Goal: Task Accomplishment & Management: Manage account settings

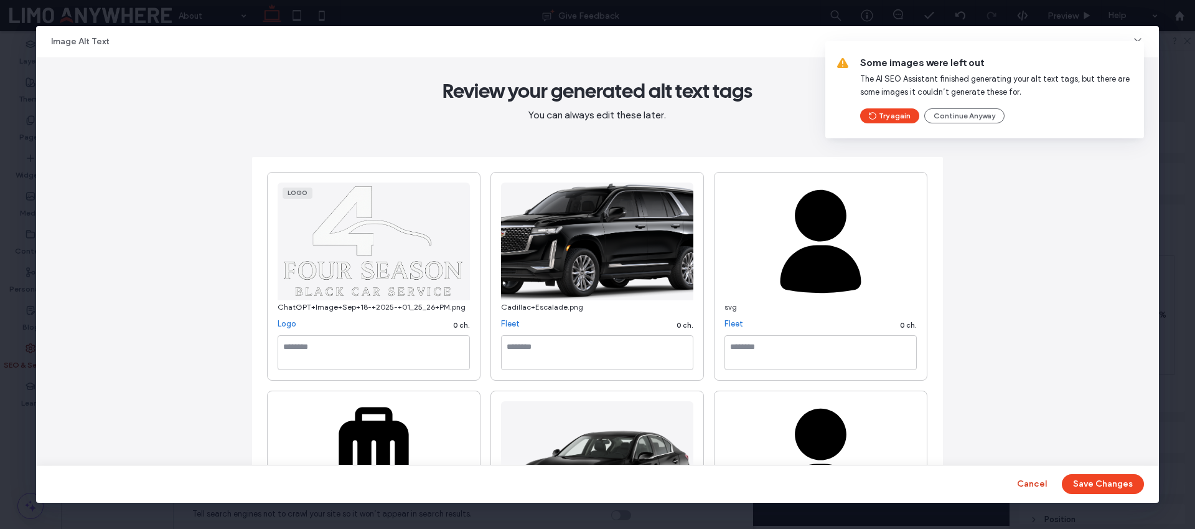
click at [1039, 481] on button "Cancel" at bounding box center [1032, 484] width 30 height 20
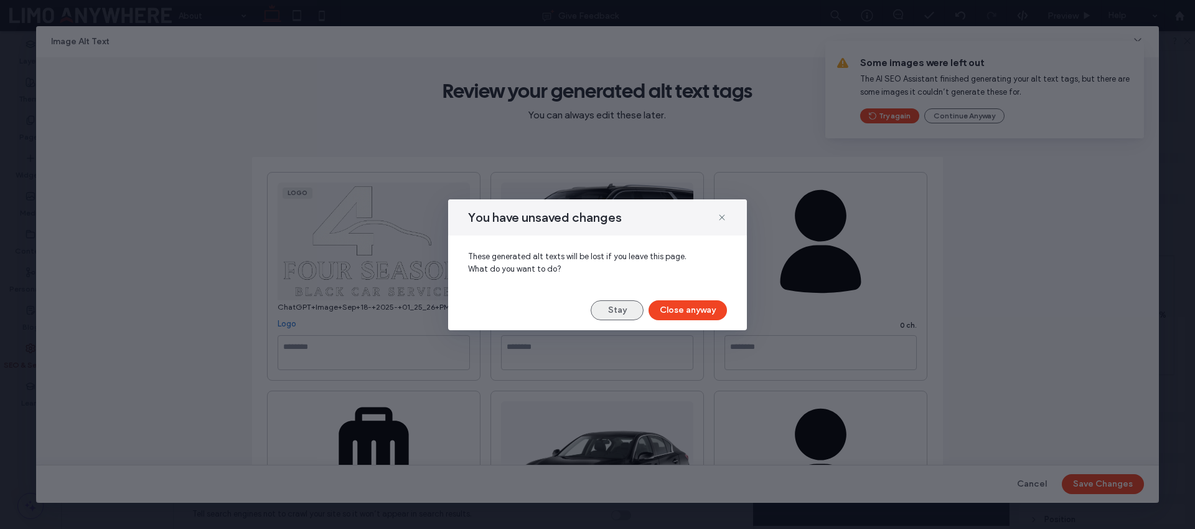
click at [628, 309] on button "Stay" at bounding box center [617, 310] width 53 height 20
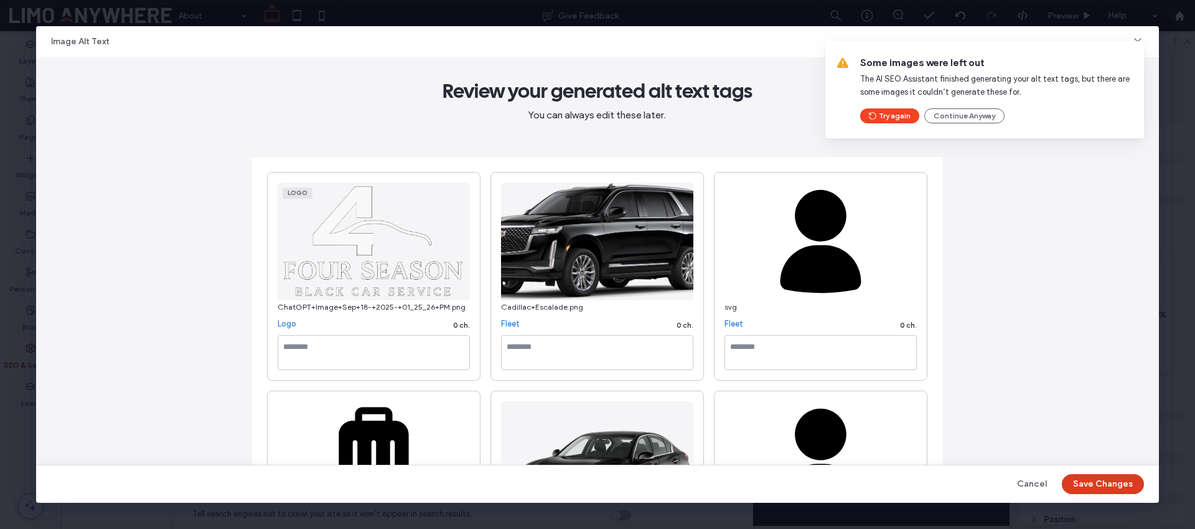
click at [1105, 488] on button "Save Changes" at bounding box center [1103, 484] width 82 height 20
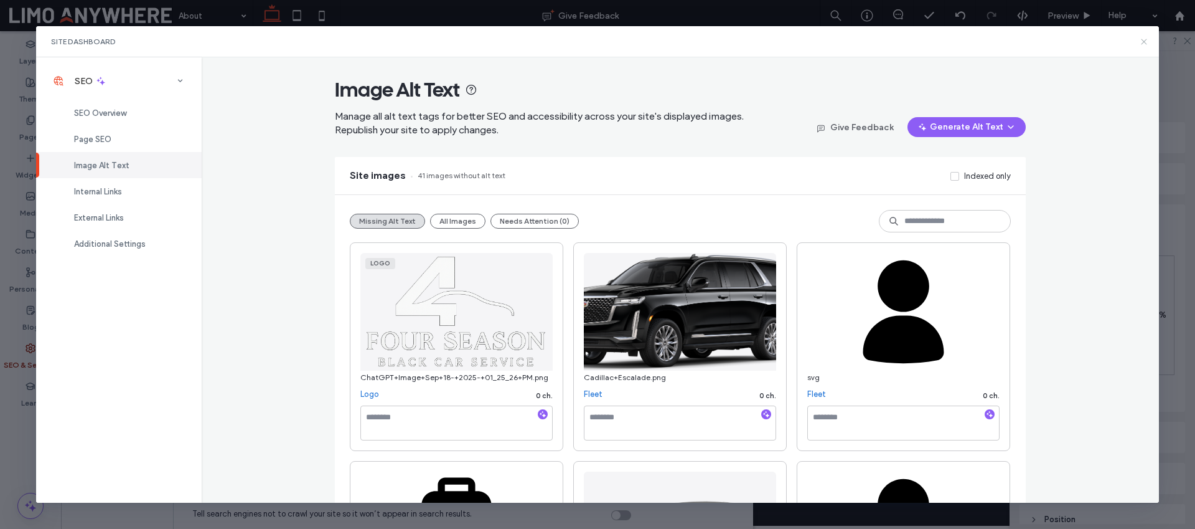
click at [1142, 39] on use at bounding box center [1145, 42] width 6 height 6
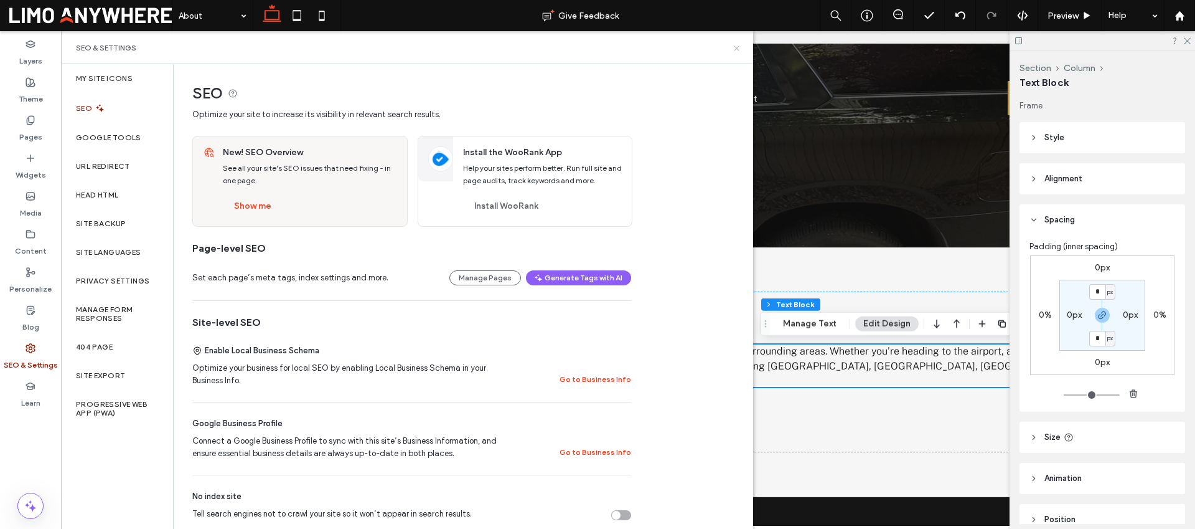
click at [737, 47] on use at bounding box center [736, 47] width 5 height 5
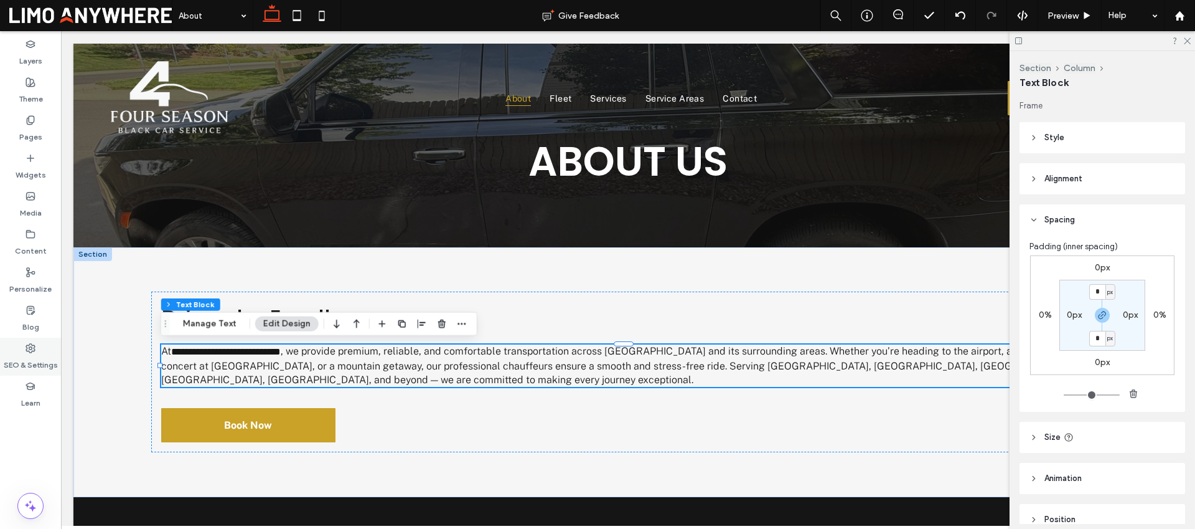
drag, startPoint x: 41, startPoint y: 355, endPoint x: 44, endPoint y: 342, distance: 13.3
click at [41, 355] on label "SEO & Settings" at bounding box center [31, 361] width 54 height 17
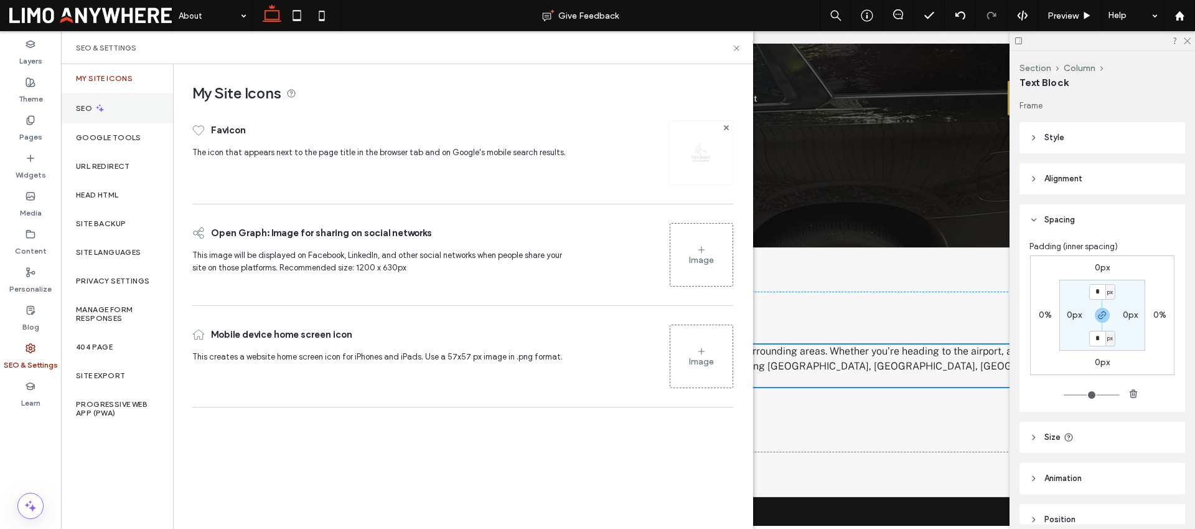
click at [121, 110] on div "SEO" at bounding box center [117, 108] width 112 height 31
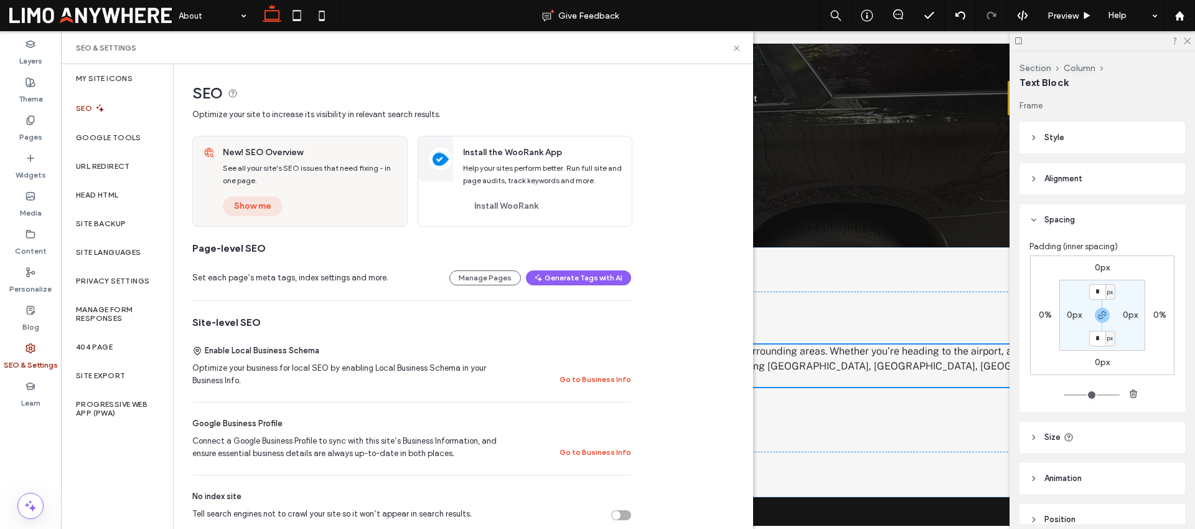
click at [268, 203] on button "Show me" at bounding box center [253, 206] width 60 height 20
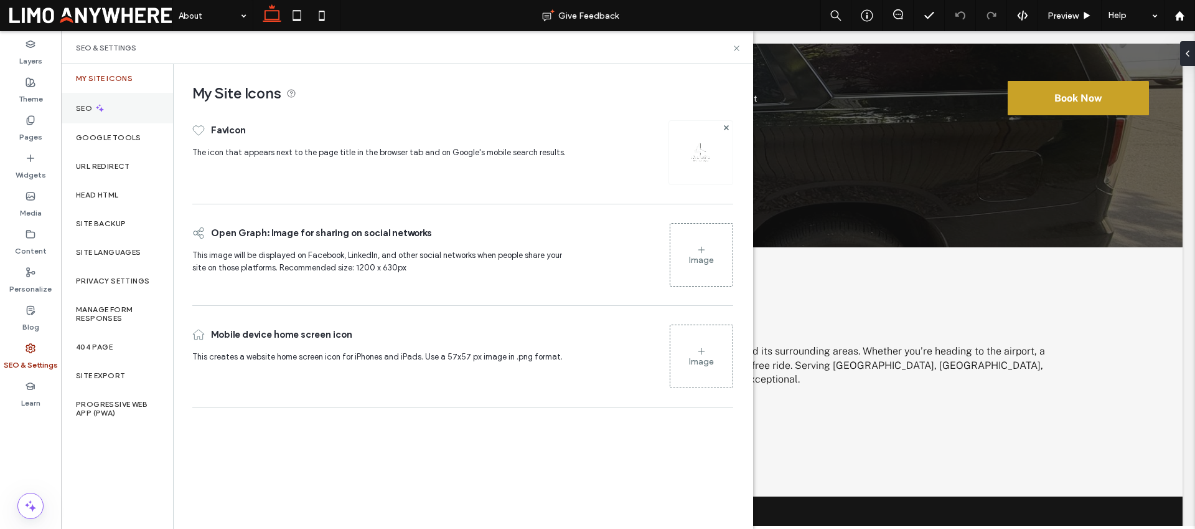
click at [93, 113] on div "SEO" at bounding box center [117, 108] width 112 height 31
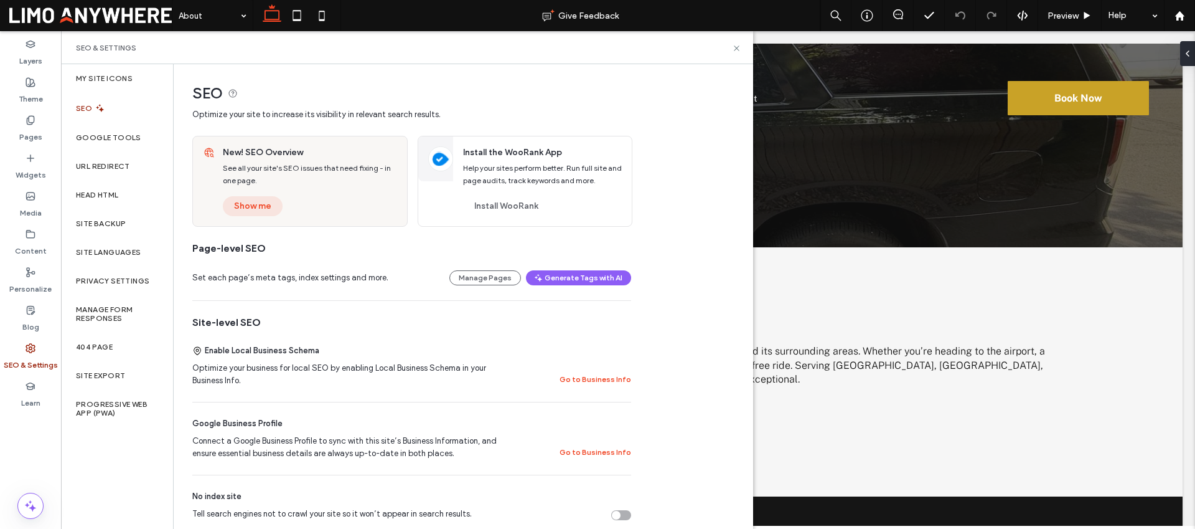
click at [256, 204] on button "Show me" at bounding box center [253, 206] width 60 height 20
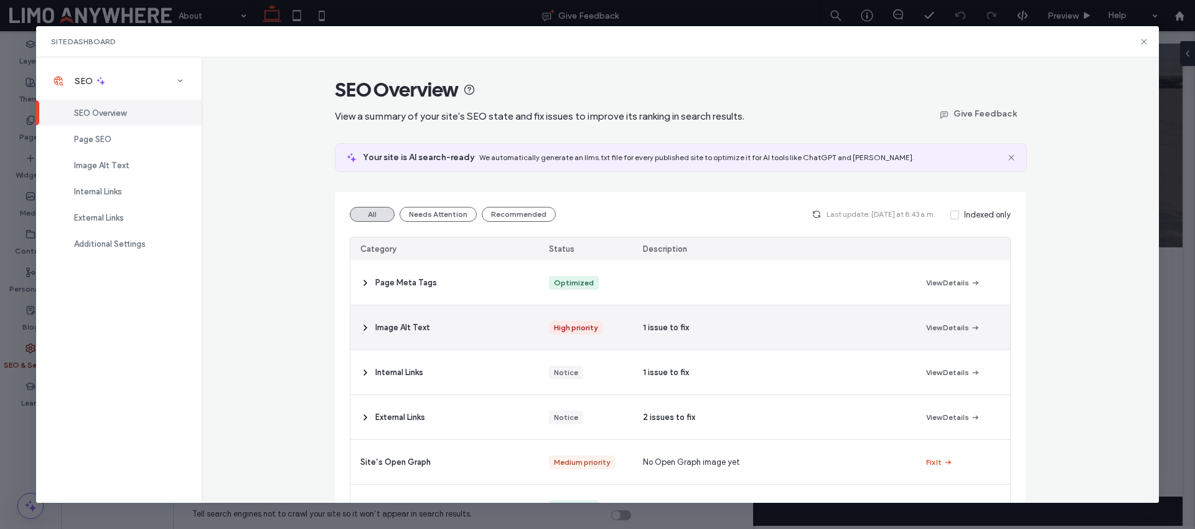
click at [492, 323] on div "Image Alt Text" at bounding box center [445, 327] width 189 height 44
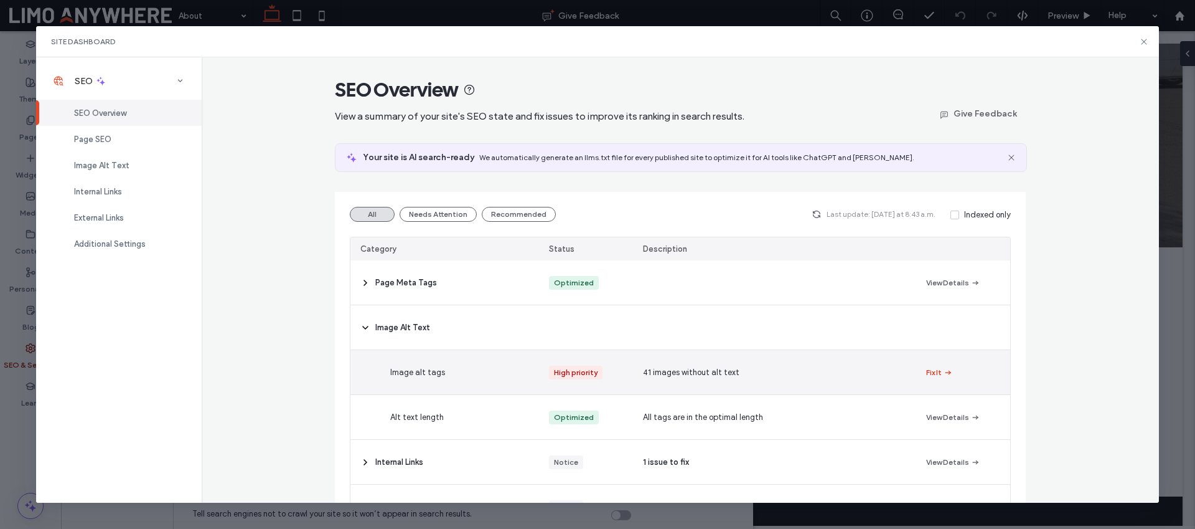
click at [936, 371] on button "Fix It" at bounding box center [939, 372] width 27 height 15
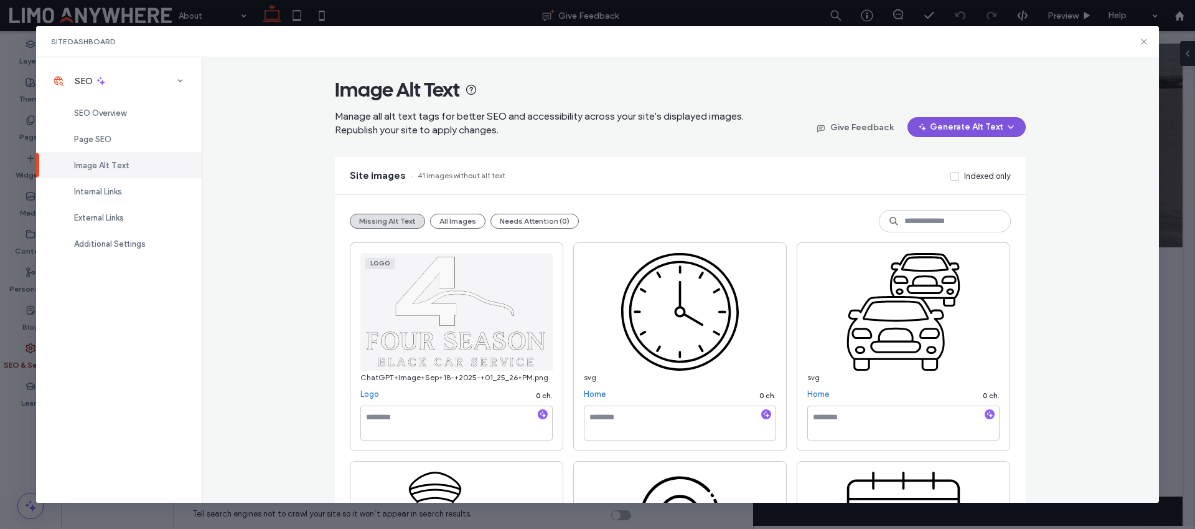
click at [976, 129] on button "Generate Alt Text" at bounding box center [967, 127] width 118 height 20
click at [959, 162] on span "Generate Missing Alt Text Only" at bounding box center [950, 159] width 114 height 12
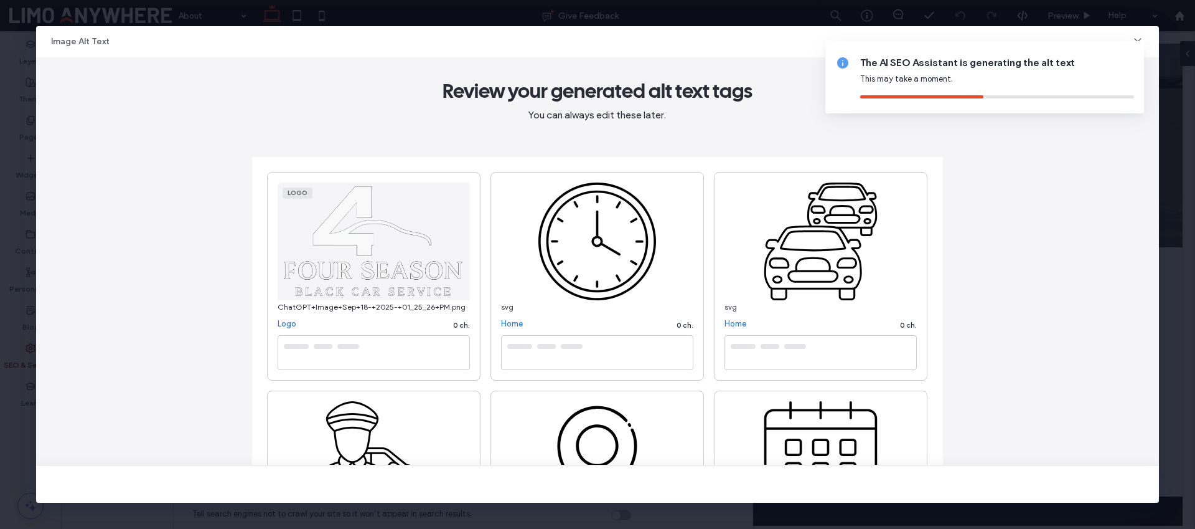
type textarea "**********"
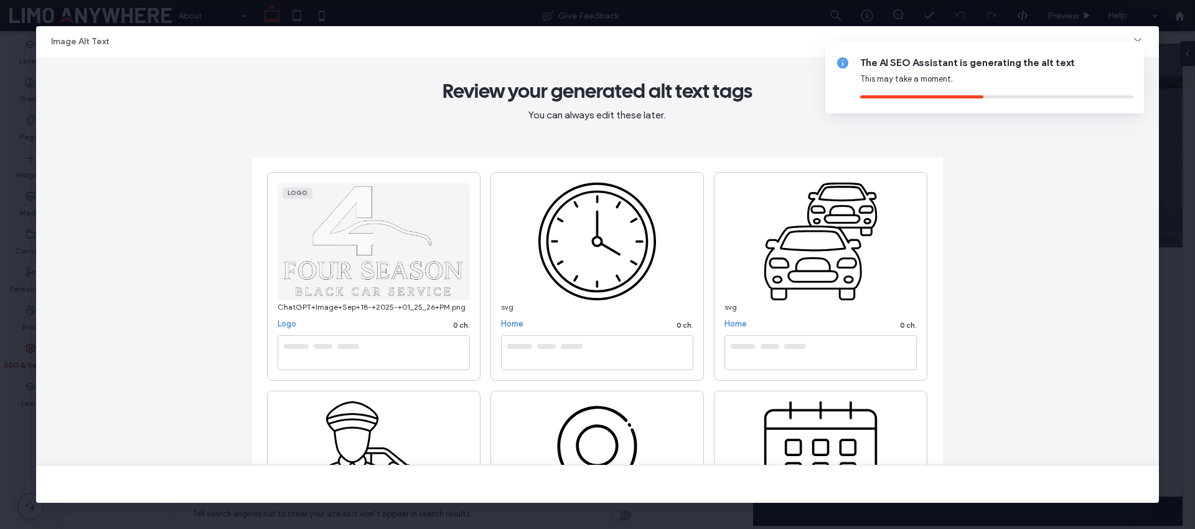
type textarea "**********"
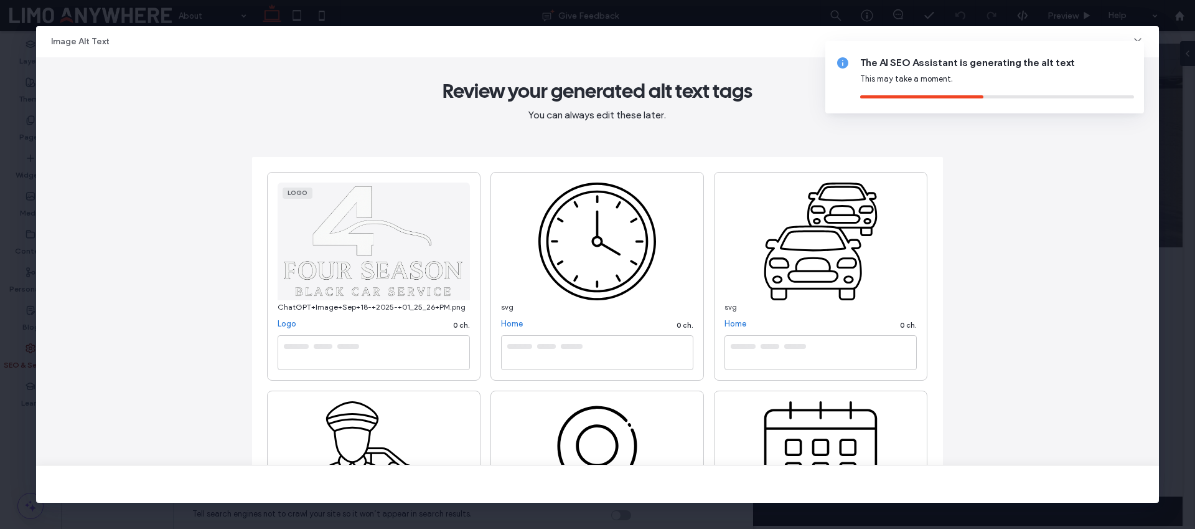
type textarea "**********"
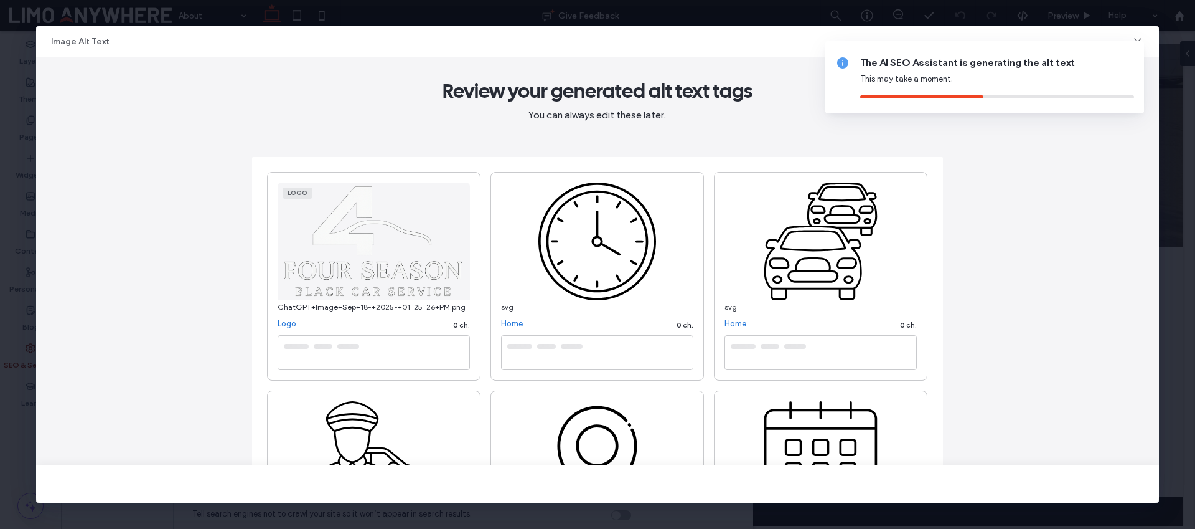
type textarea "**********"
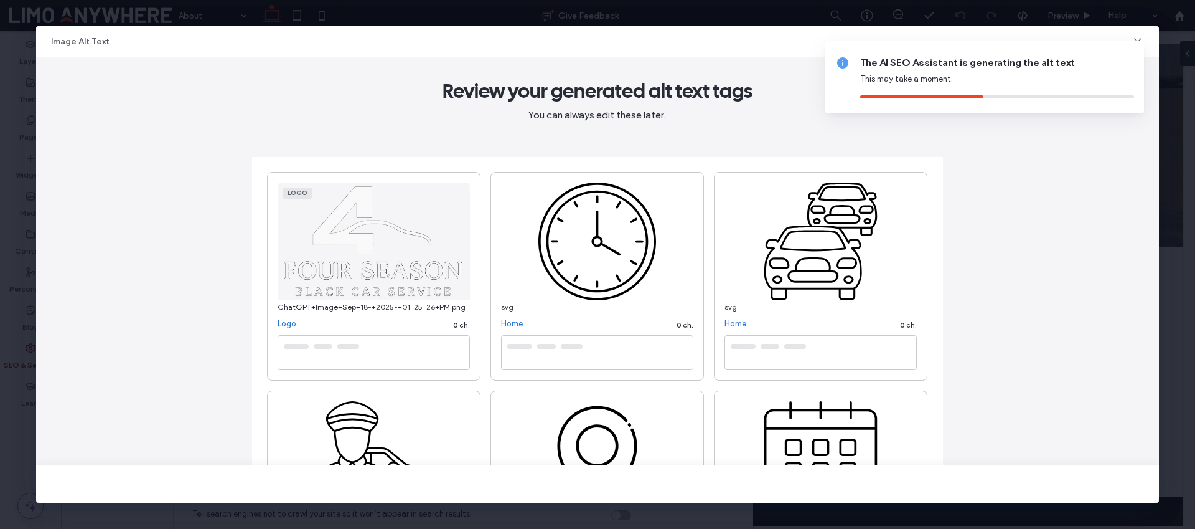
type textarea "**********"
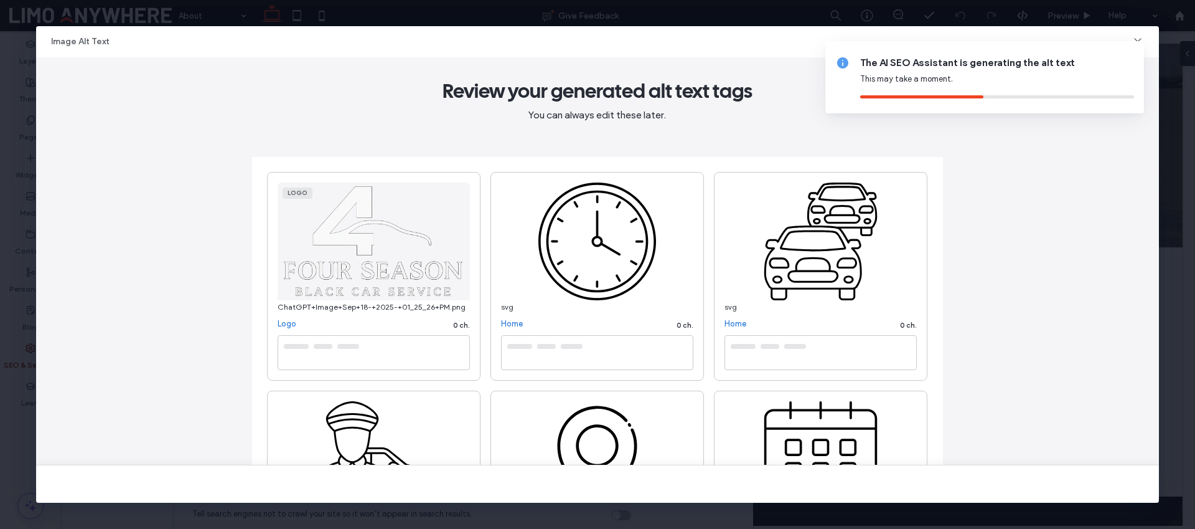
type textarea "**********"
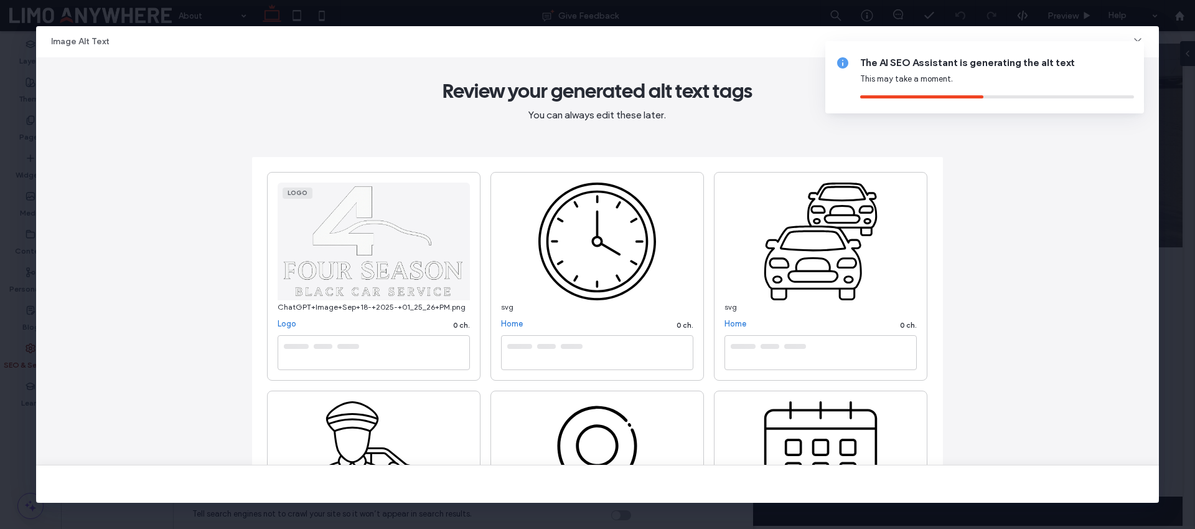
type textarea "**********"
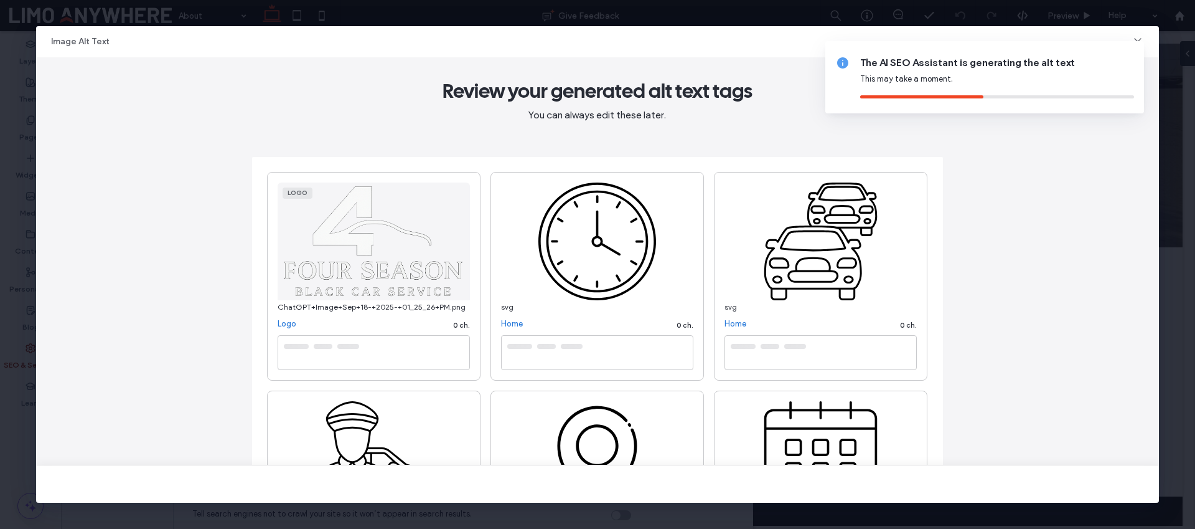
type textarea "**********"
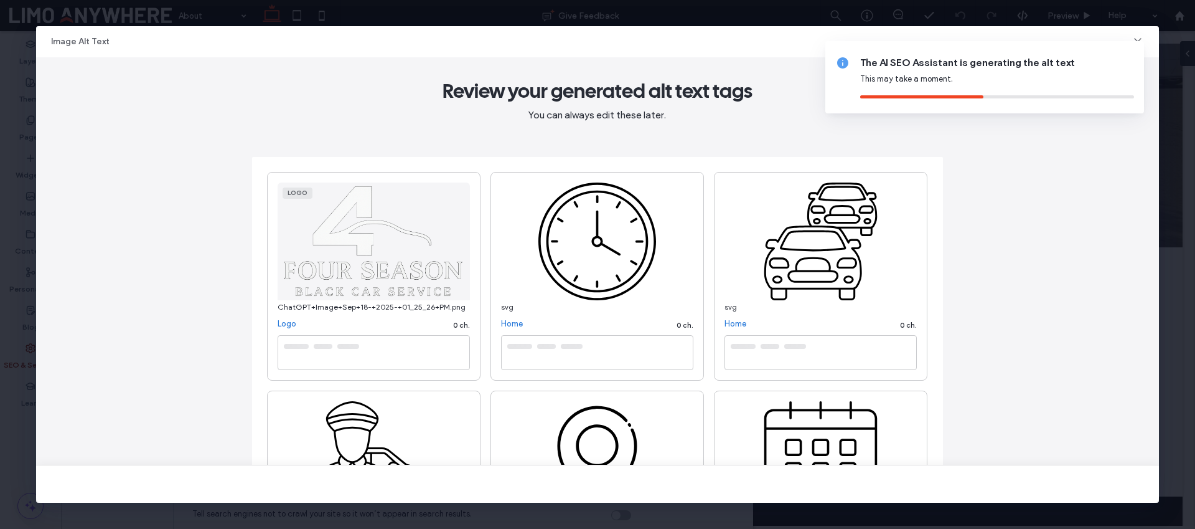
type textarea "**********"
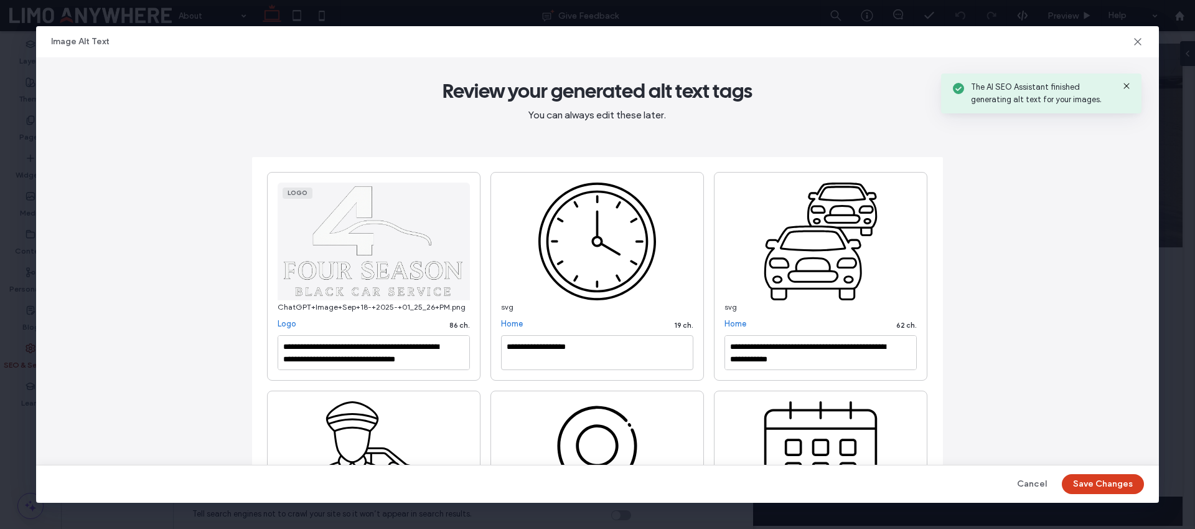
click at [1099, 486] on button "Save Changes" at bounding box center [1103, 484] width 82 height 20
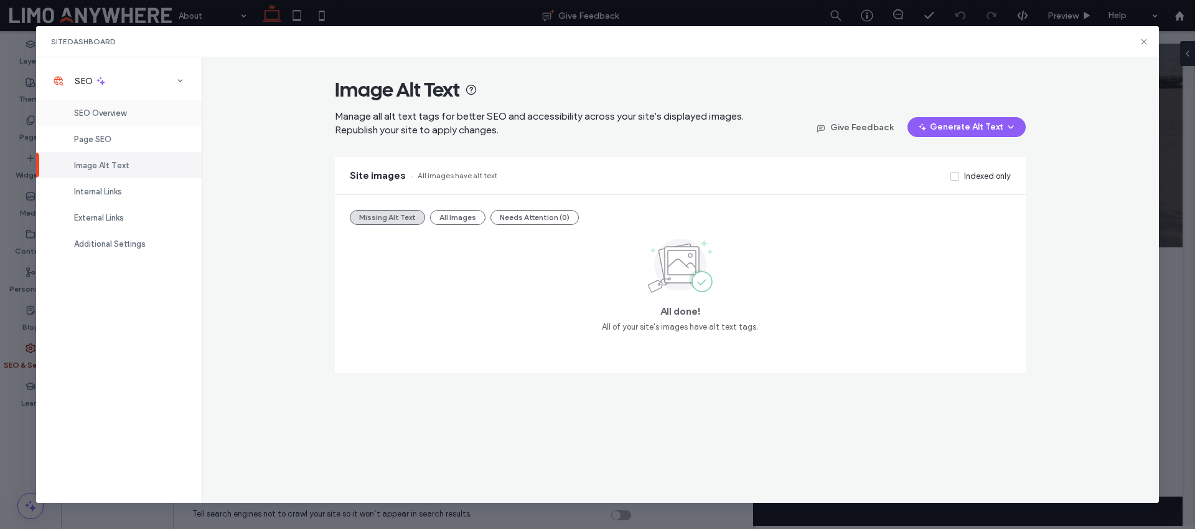
click at [93, 115] on span "SEO Overview" at bounding box center [100, 112] width 52 height 9
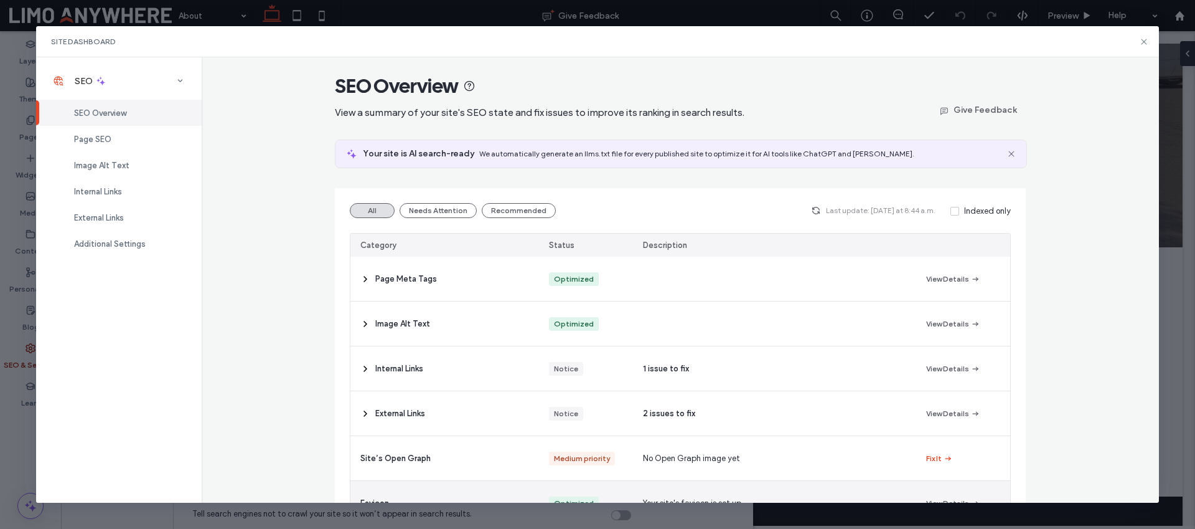
scroll to position [2, 0]
click at [1145, 42] on use at bounding box center [1145, 42] width 6 height 6
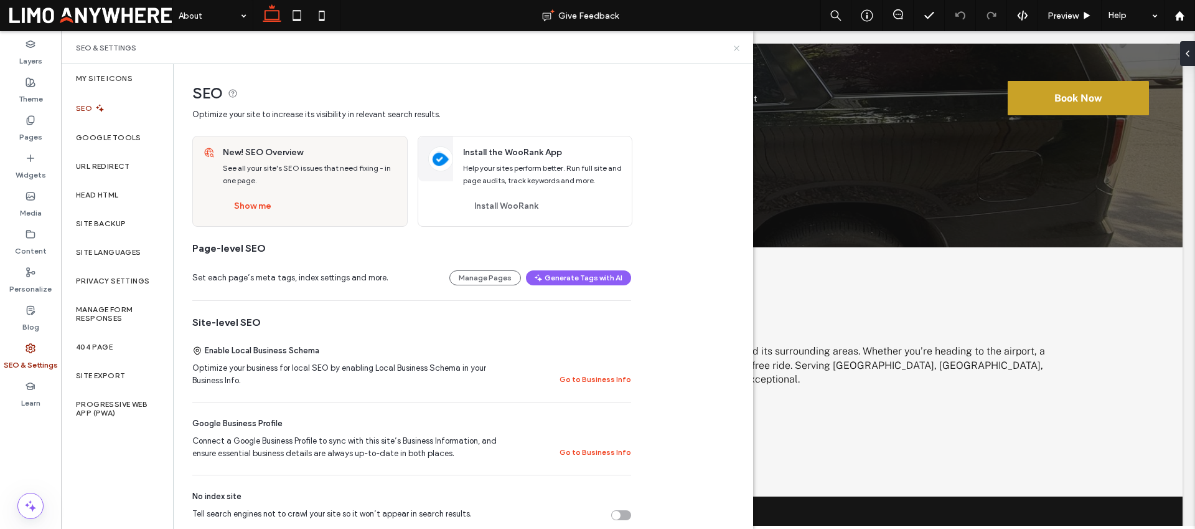
click at [738, 50] on icon at bounding box center [736, 48] width 9 height 9
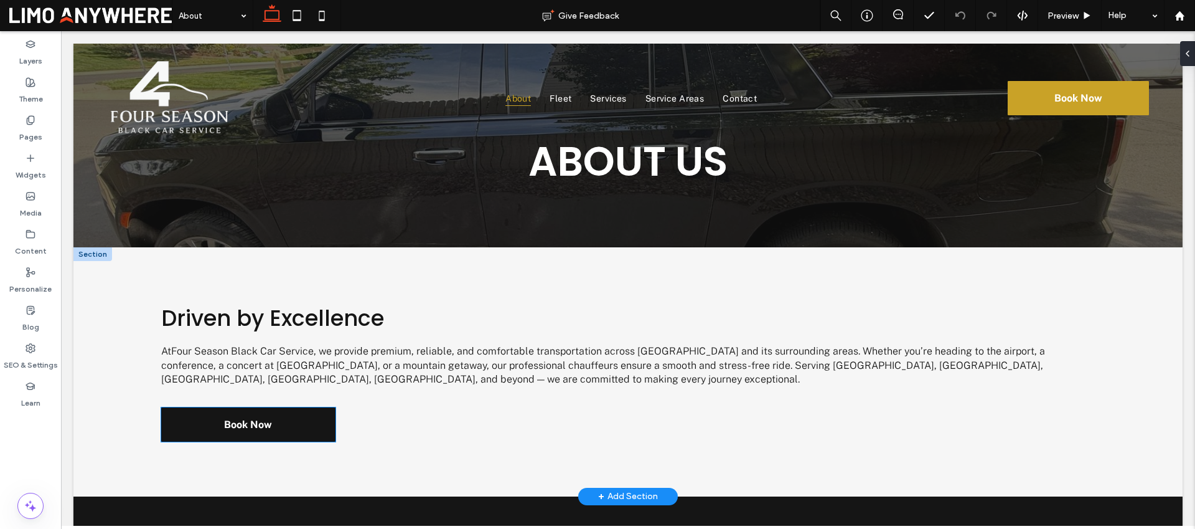
click at [250, 425] on span "Book Now" at bounding box center [248, 424] width 48 height 12
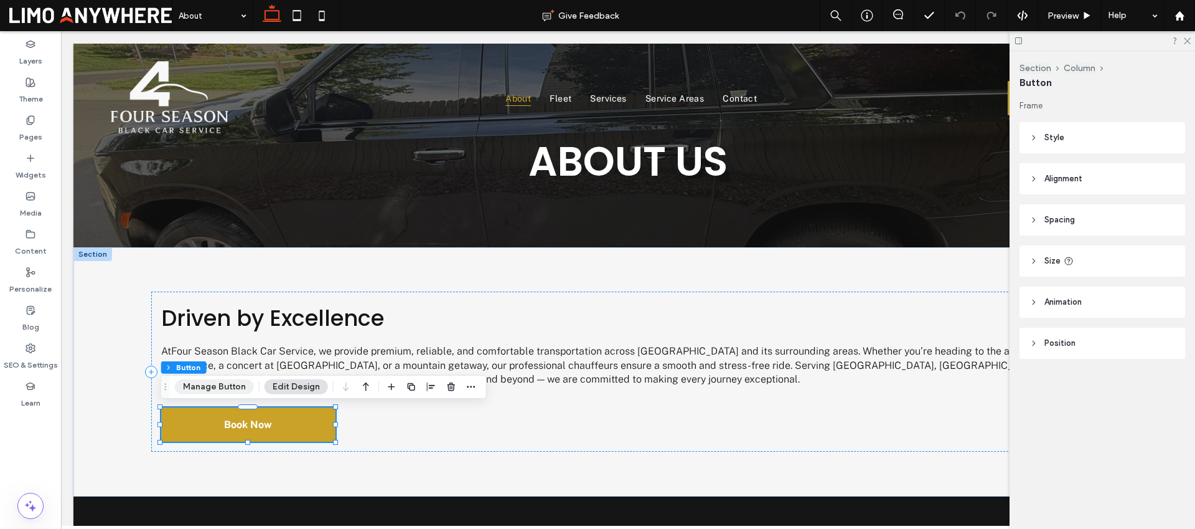
drag, startPoint x: 240, startPoint y: 385, endPoint x: 566, endPoint y: 275, distance: 344.3
click at [240, 385] on button "Manage Button" at bounding box center [214, 386] width 79 height 15
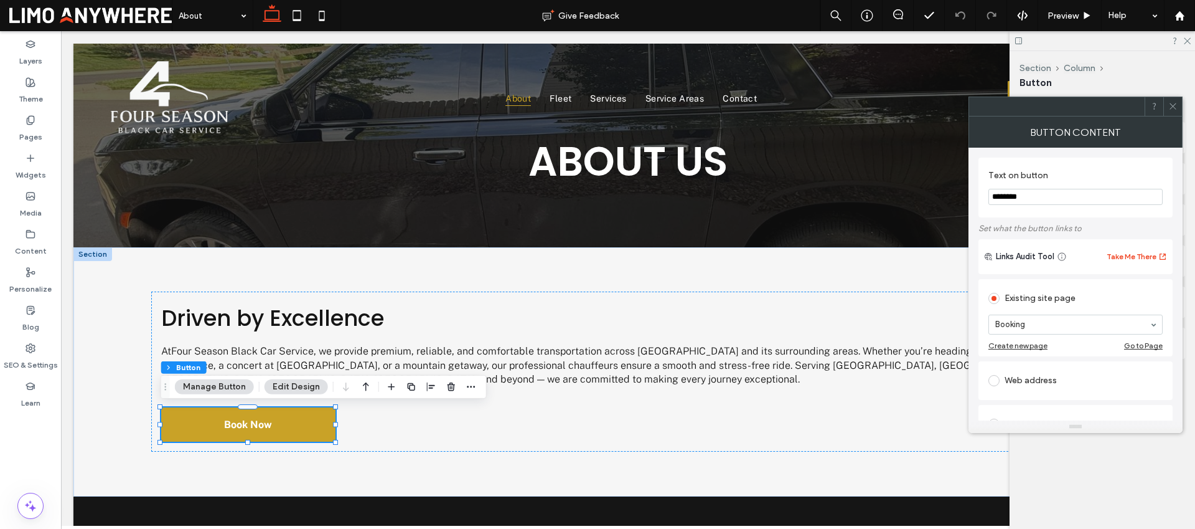
drag, startPoint x: 1175, startPoint y: 107, endPoint x: 1095, endPoint y: 160, distance: 95.7
click at [1175, 107] on icon at bounding box center [1173, 105] width 9 height 9
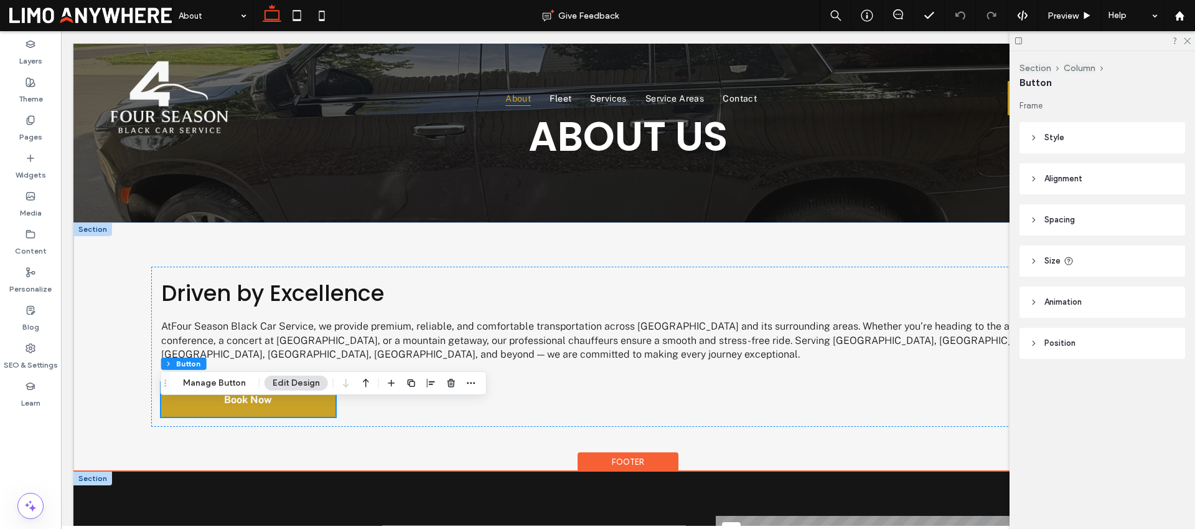
scroll to position [0, 0]
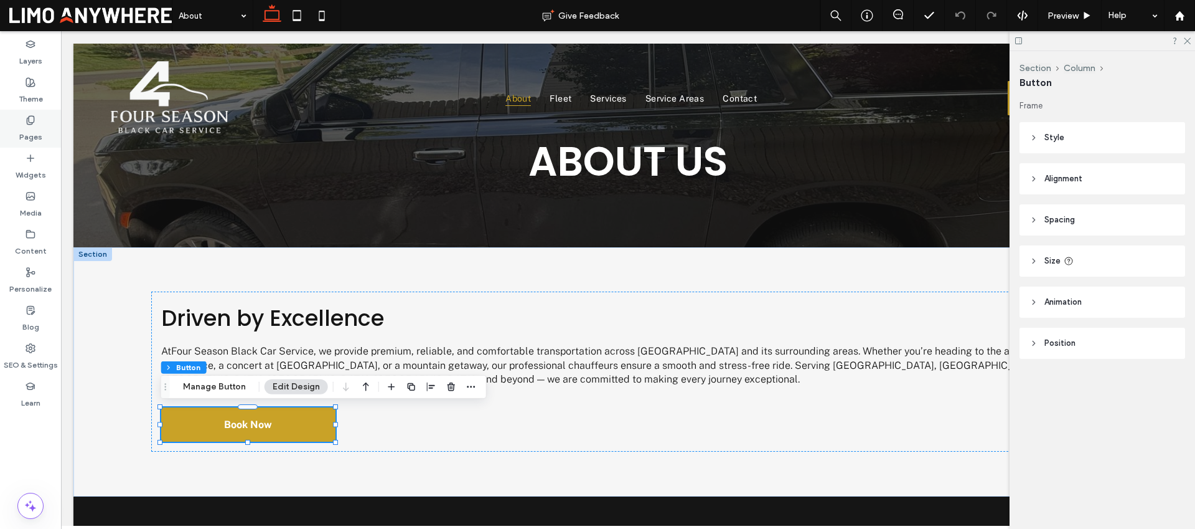
click at [42, 128] on div "Pages" at bounding box center [30, 129] width 61 height 38
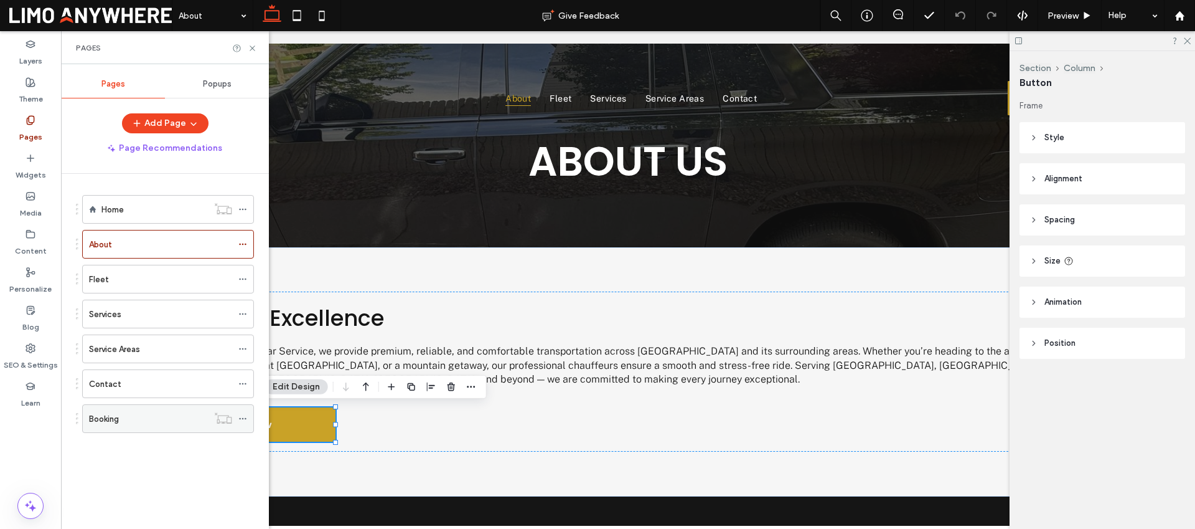
click at [141, 412] on div "Booking" at bounding box center [148, 418] width 119 height 13
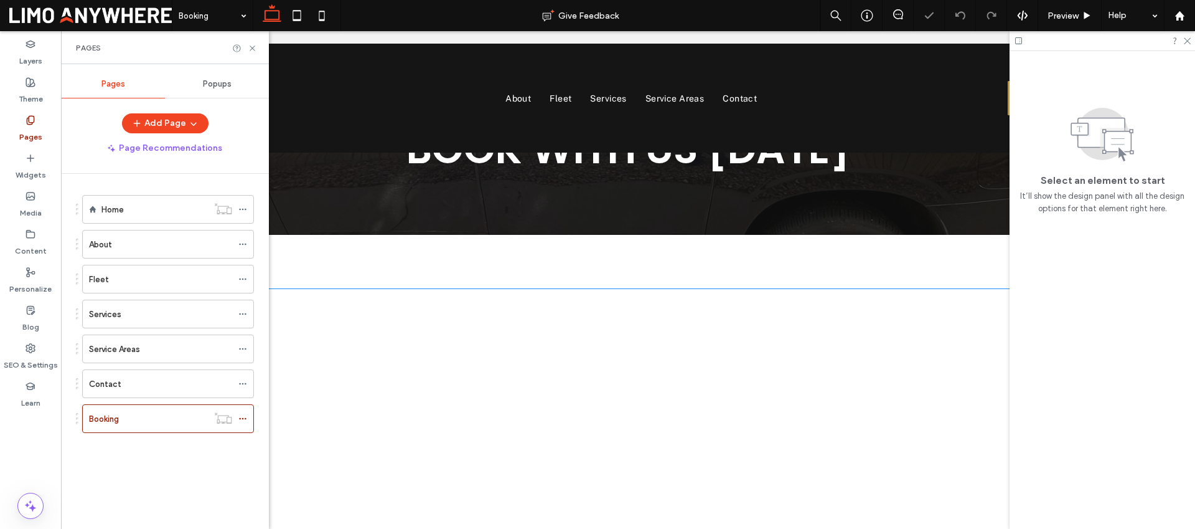
scroll to position [37, 0]
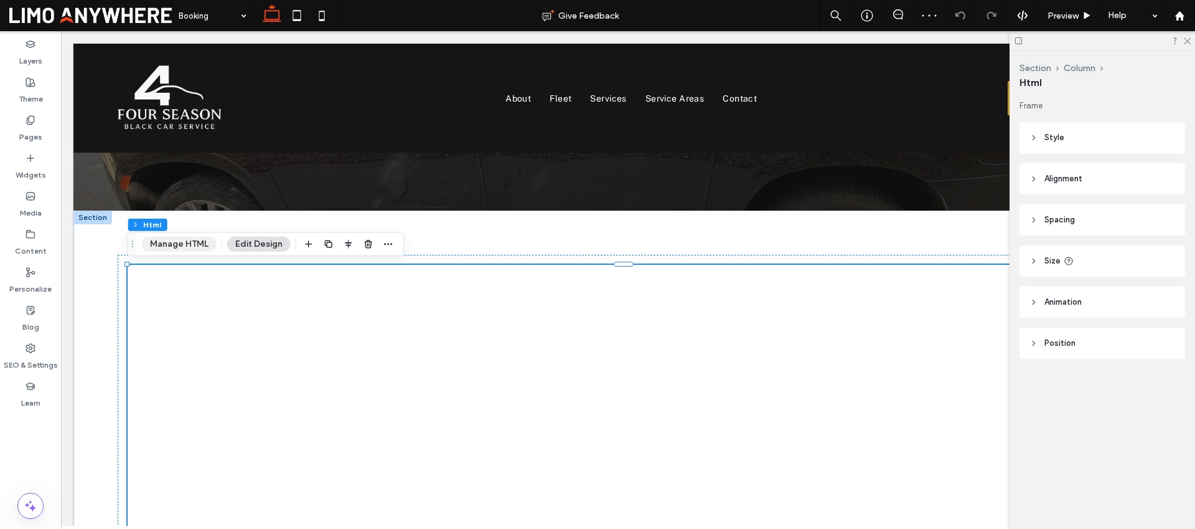
click at [195, 240] on button "Manage HTML" at bounding box center [179, 244] width 75 height 15
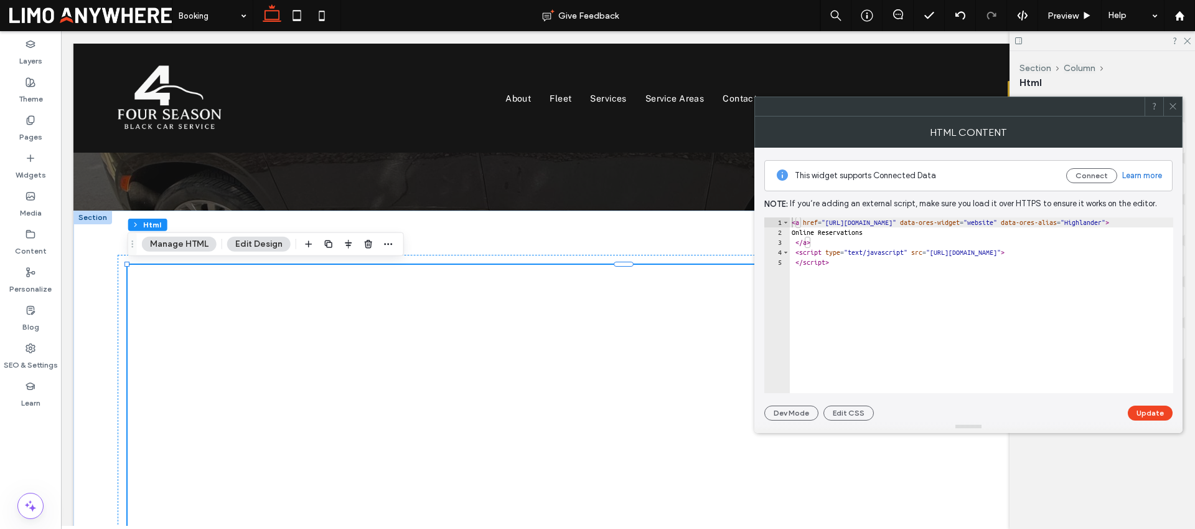
drag, startPoint x: 1174, startPoint y: 103, endPoint x: 1051, endPoint y: 154, distance: 133.7
click at [1175, 103] on icon at bounding box center [1173, 105] width 9 height 9
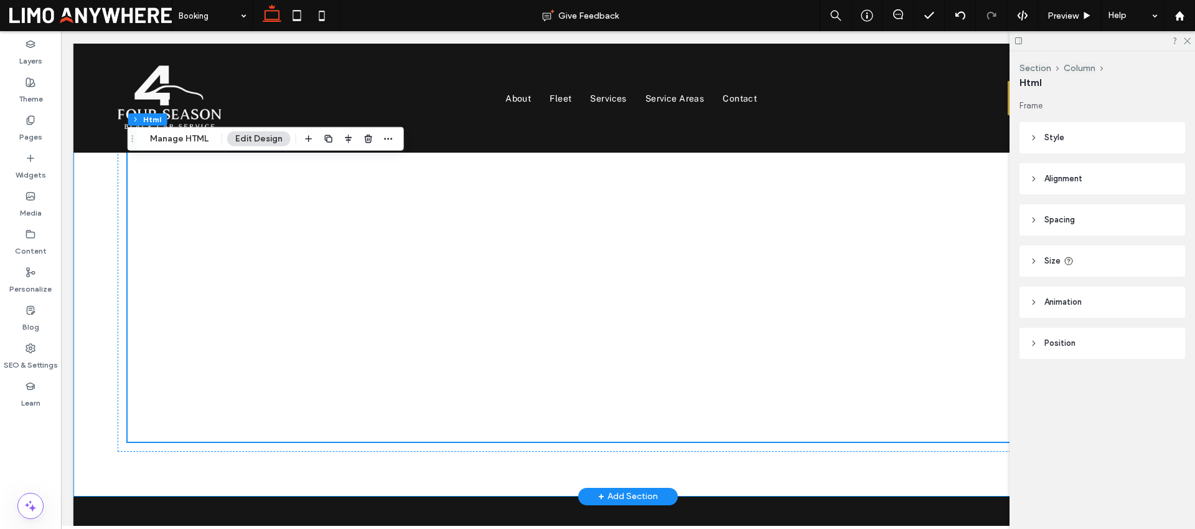
scroll to position [478, 0]
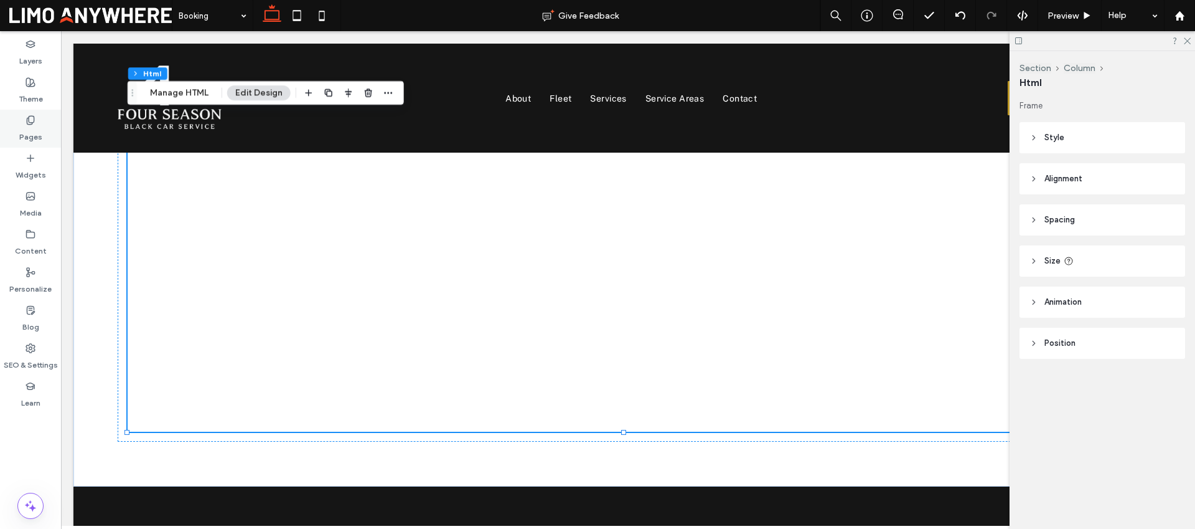
click at [43, 115] on div "Pages" at bounding box center [30, 129] width 61 height 38
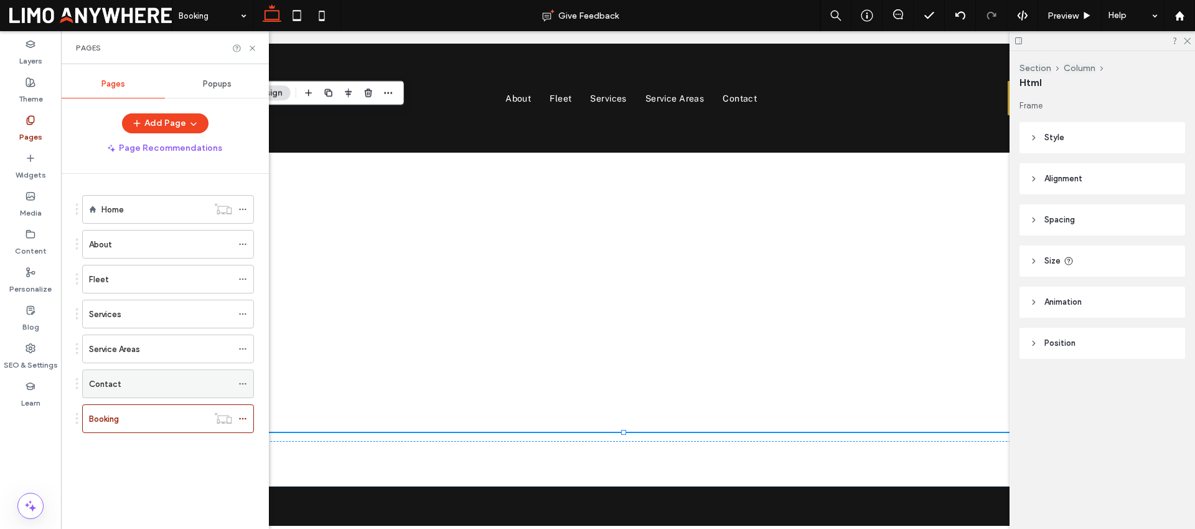
click at [123, 374] on div "Contact" at bounding box center [160, 383] width 143 height 27
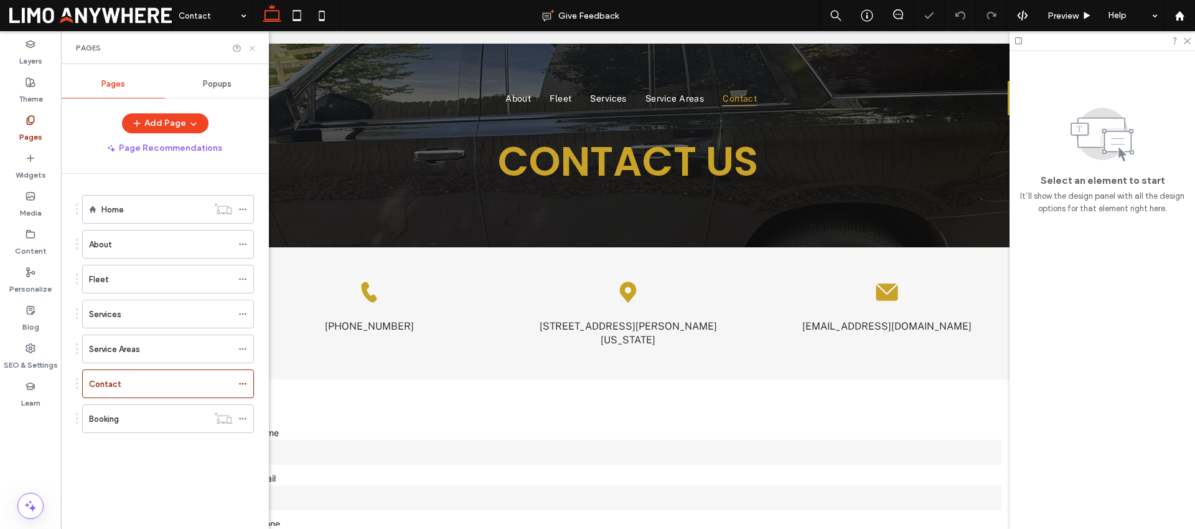
click at [252, 47] on use at bounding box center [252, 47] width 5 height 5
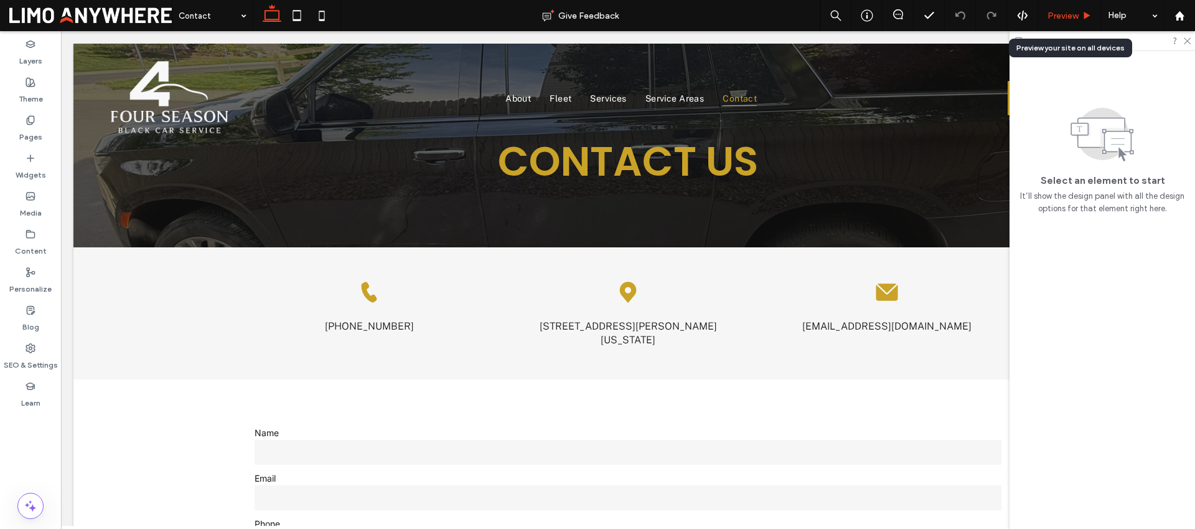
click at [1083, 12] on icon at bounding box center [1087, 15] width 9 height 9
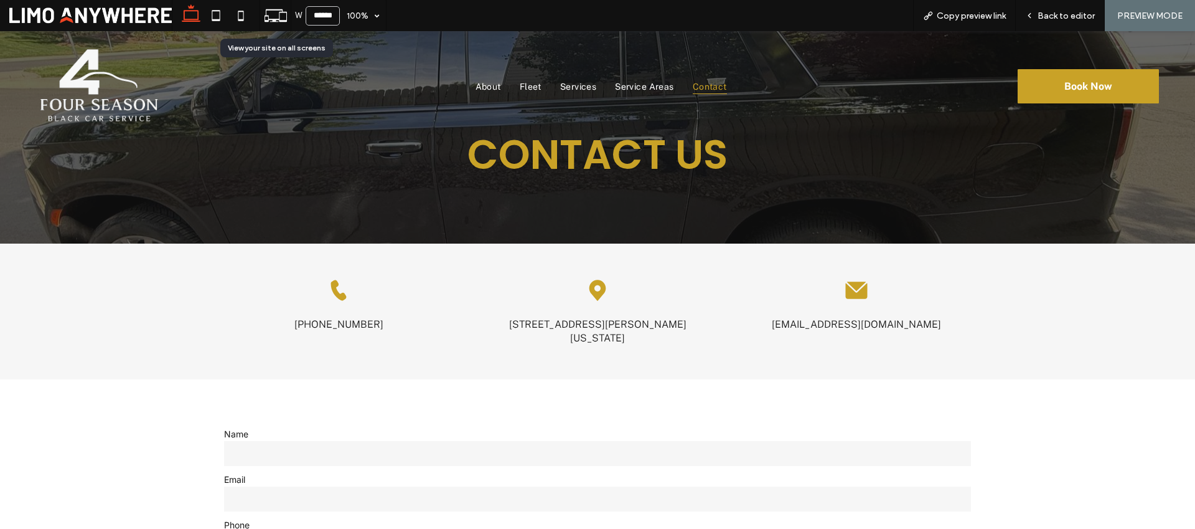
click at [280, 14] on use at bounding box center [276, 15] width 22 height 12
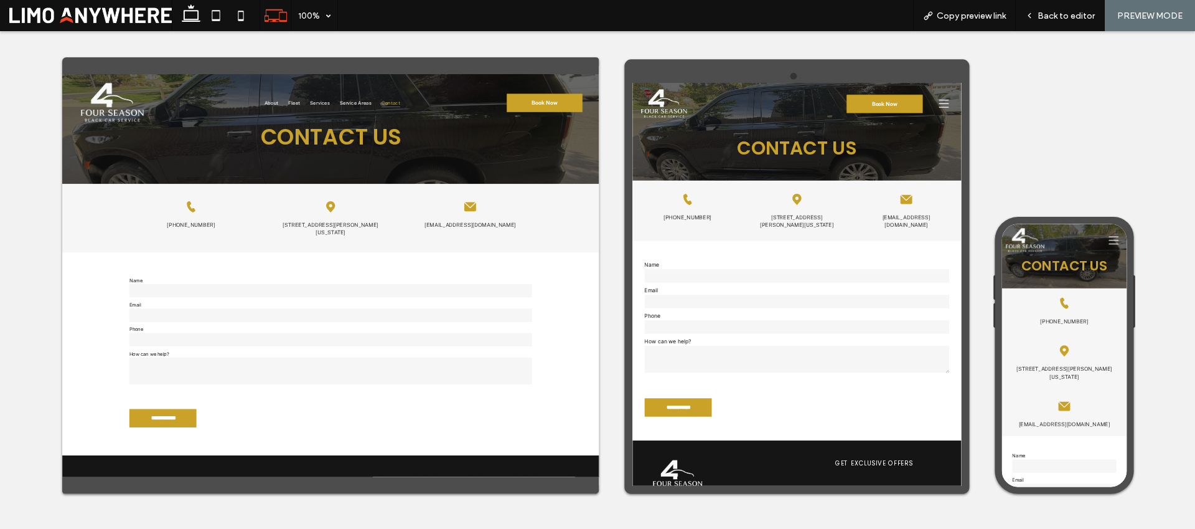
click at [1195, 258] on icon at bounding box center [1209, 254] width 19 height 19
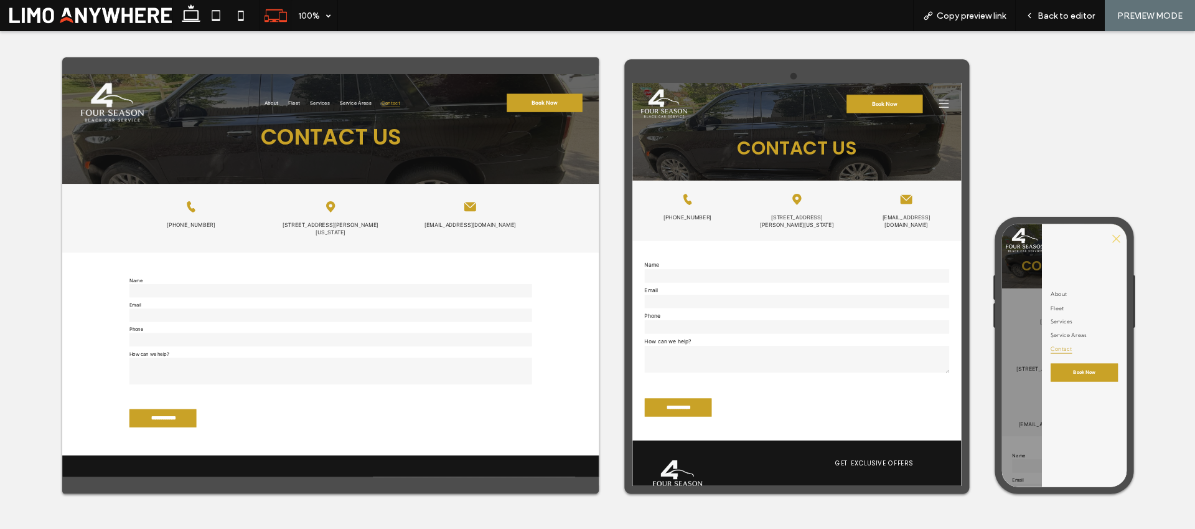
click at [1195, 249] on icon at bounding box center [1214, 251] width 19 height 19
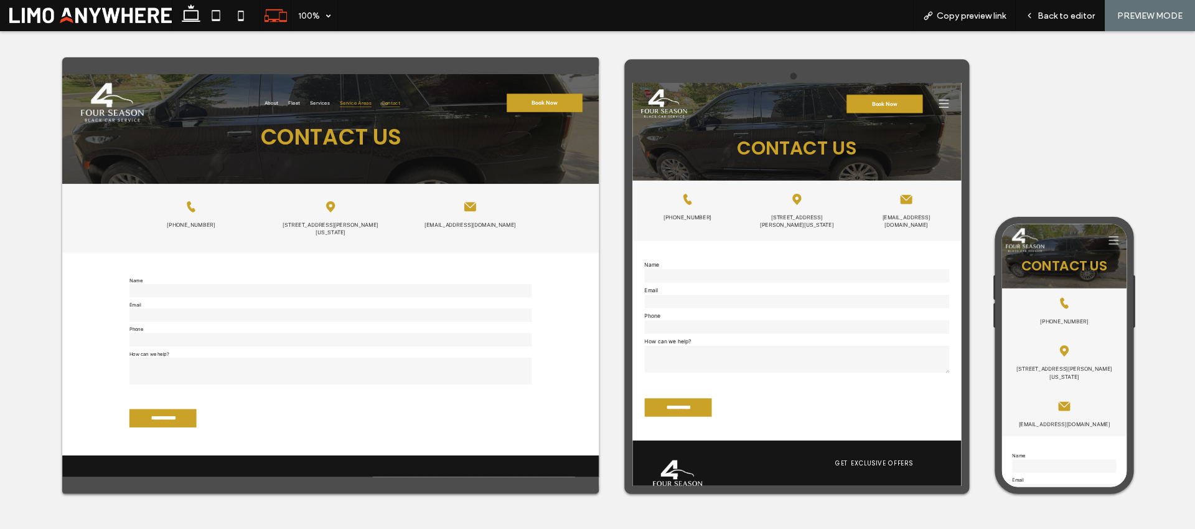
click at [605, 129] on span "Service Areas" at bounding box center [606, 128] width 59 height 16
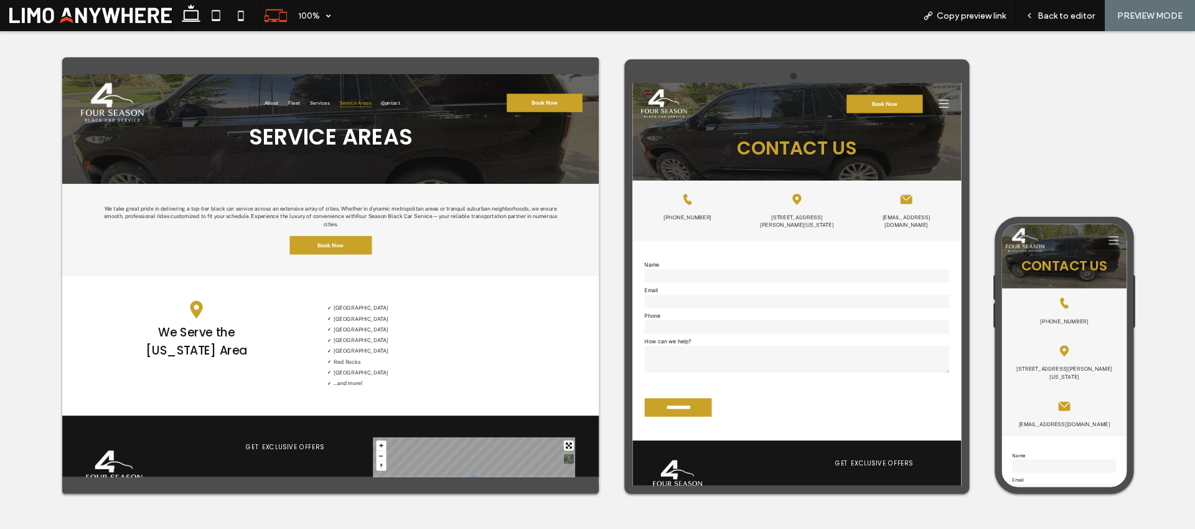
click at [1195, 121] on icon at bounding box center [1210, 121] width 19 height 15
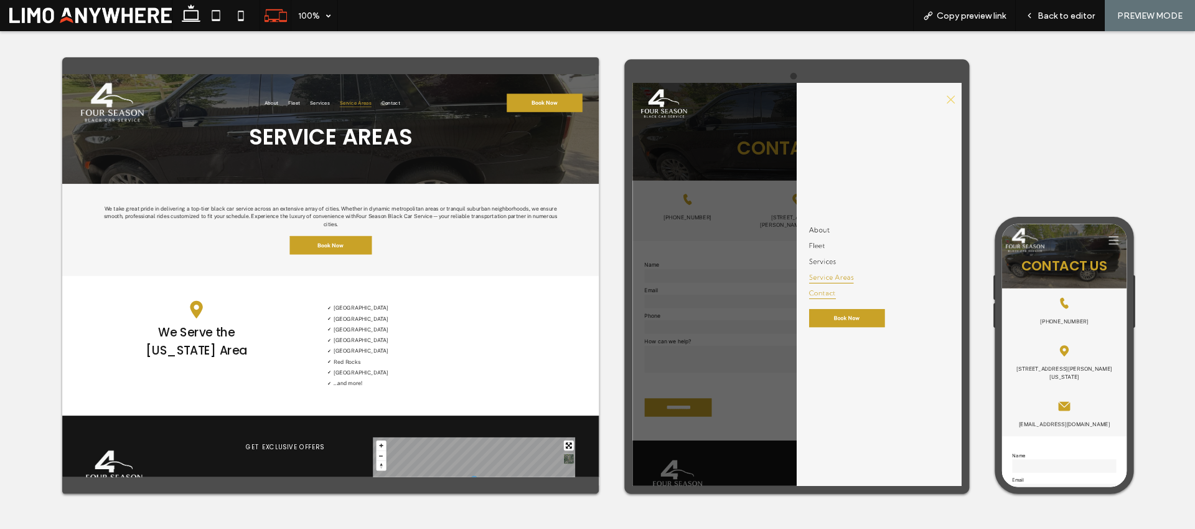
click at [1023, 438] on span "Service Areas" at bounding box center [1001, 442] width 83 height 23
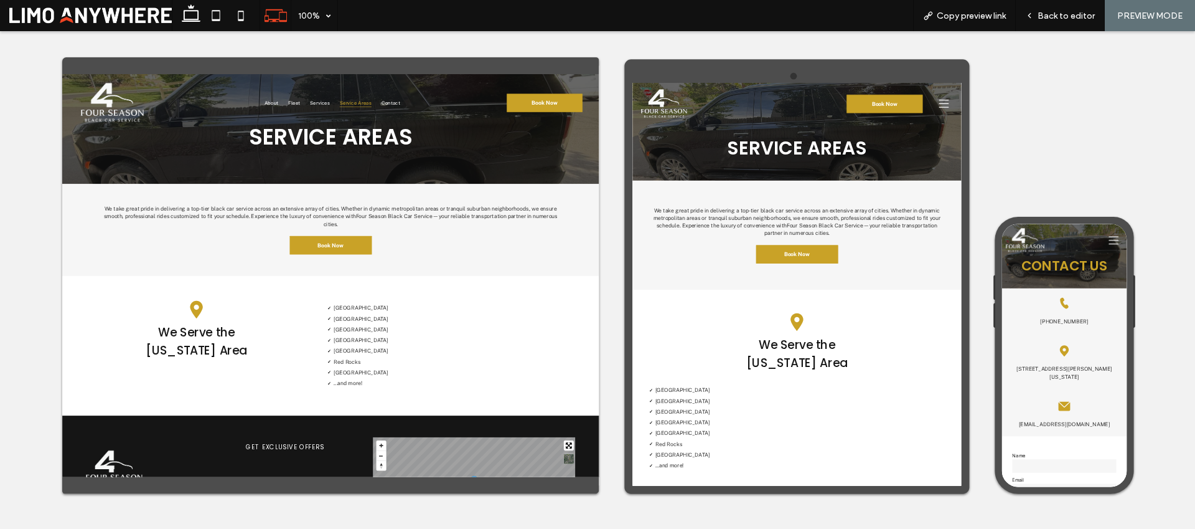
click at [1195, 259] on icon at bounding box center [1209, 254] width 19 height 19
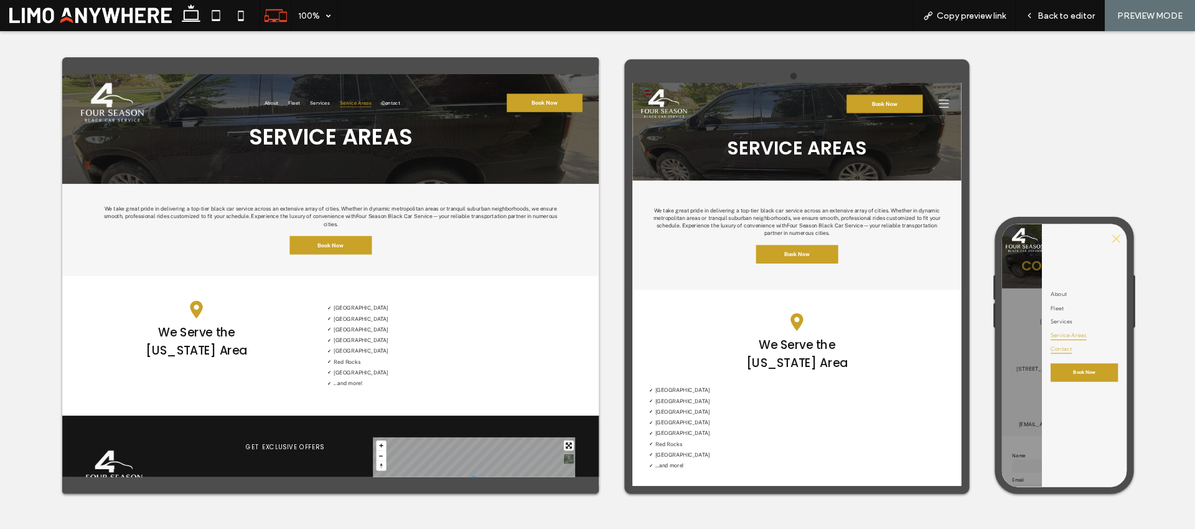
click at [1129, 430] on span "Service Areas" at bounding box center [1125, 429] width 67 height 19
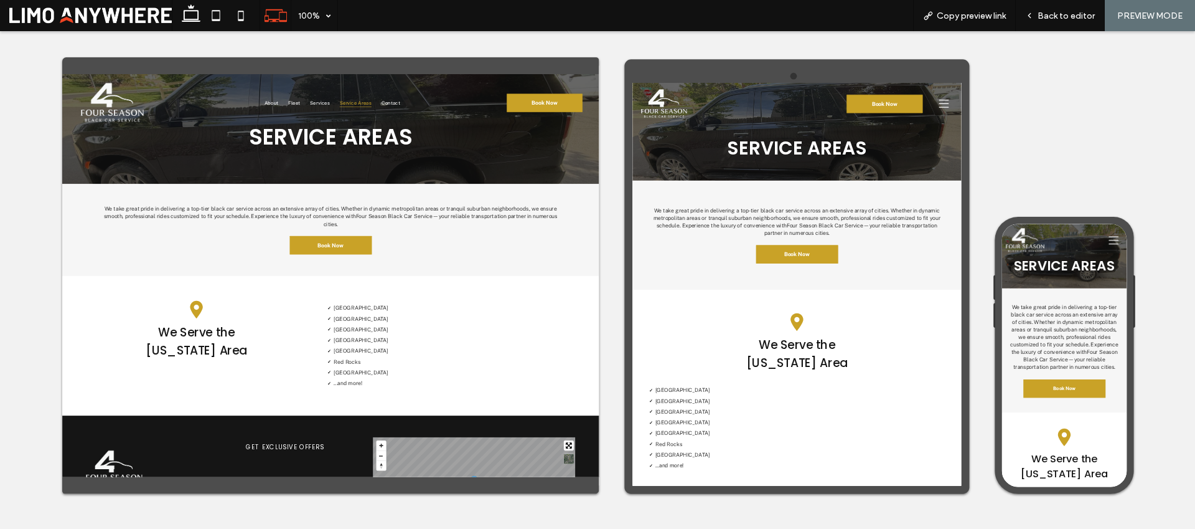
click at [1195, 258] on icon at bounding box center [1209, 254] width 19 height 19
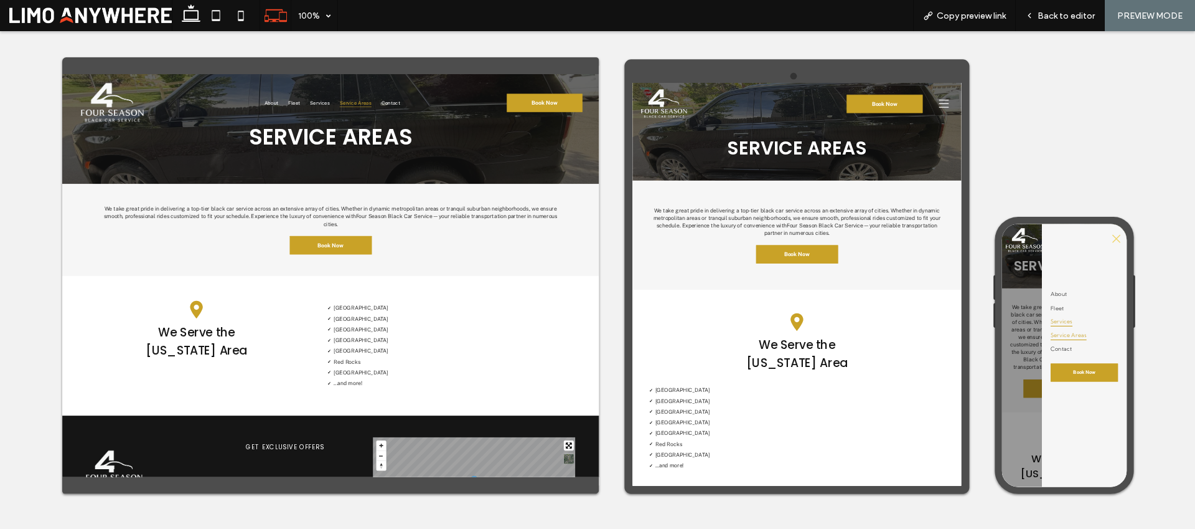
click at [1129, 407] on span "Services" at bounding box center [1112, 404] width 40 height 19
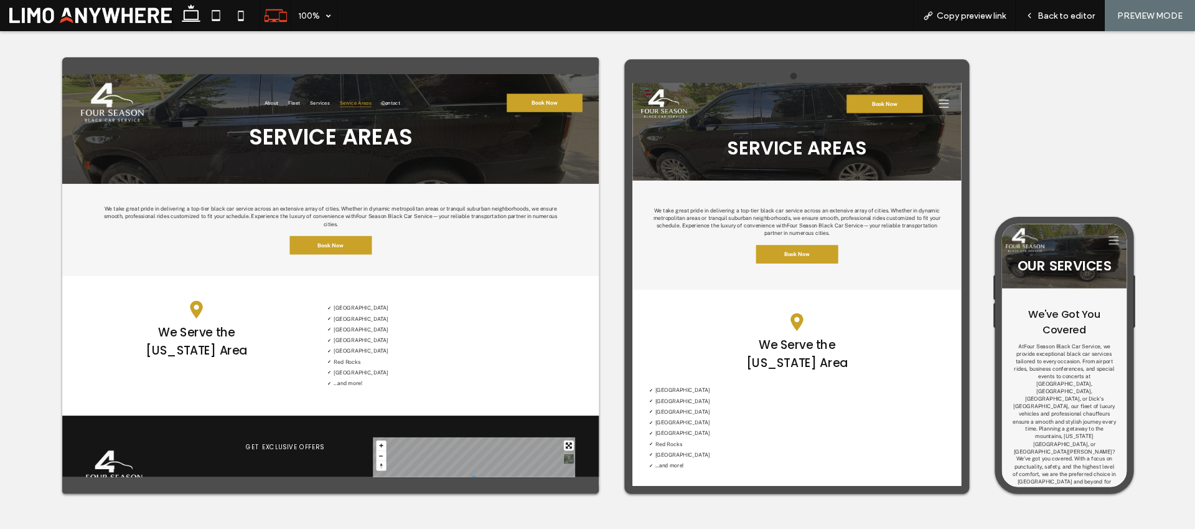
click at [1195, 122] on icon at bounding box center [1210, 121] width 19 height 19
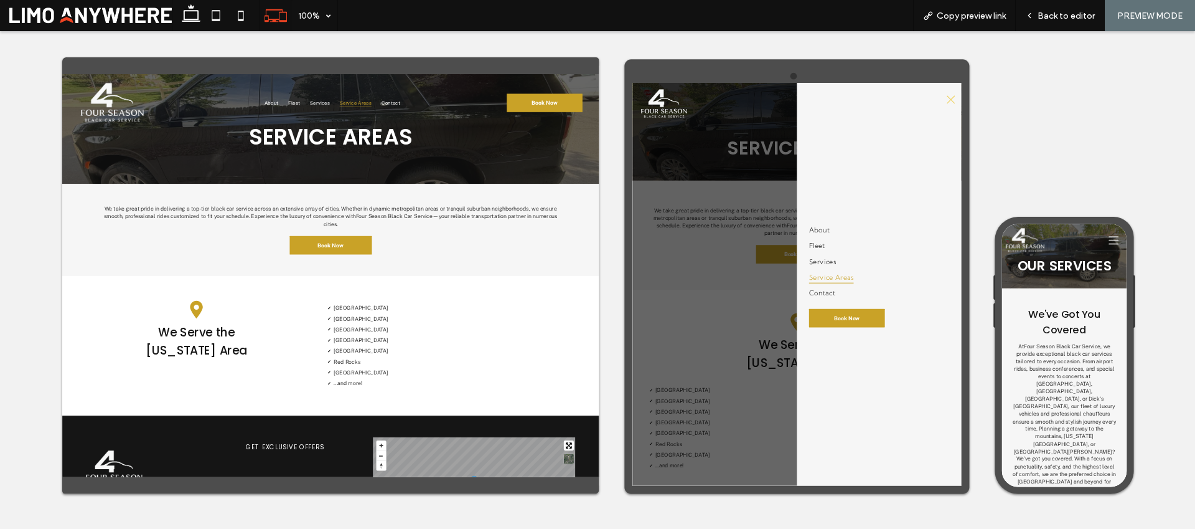
drag, startPoint x: 853, startPoint y: 314, endPoint x: 959, endPoint y: 214, distance: 146.2
click at [855, 314] on div at bounding box center [938, 456] width 610 height 747
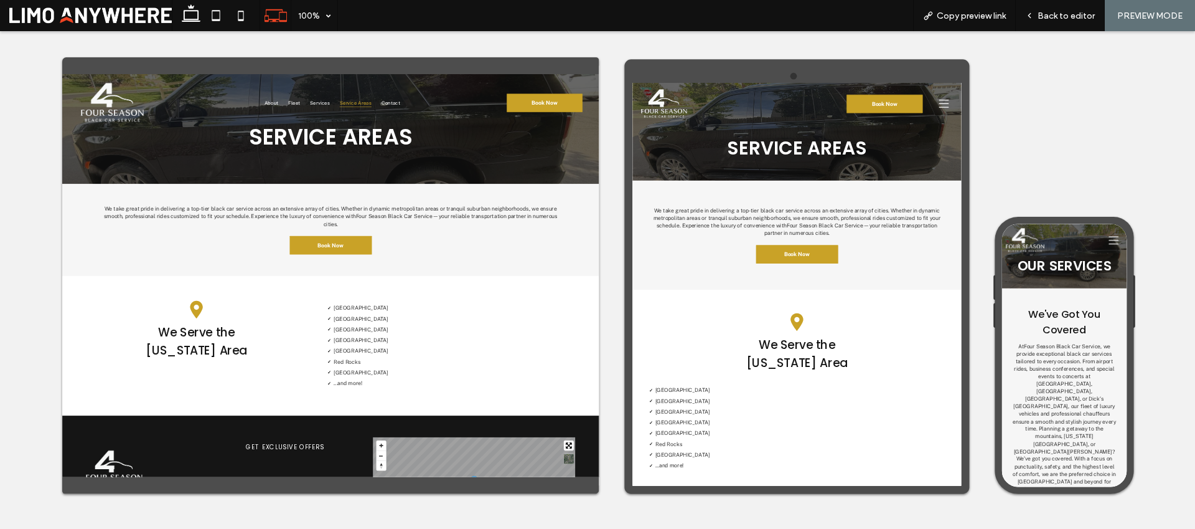
click at [1195, 120] on icon at bounding box center [1210, 121] width 19 height 19
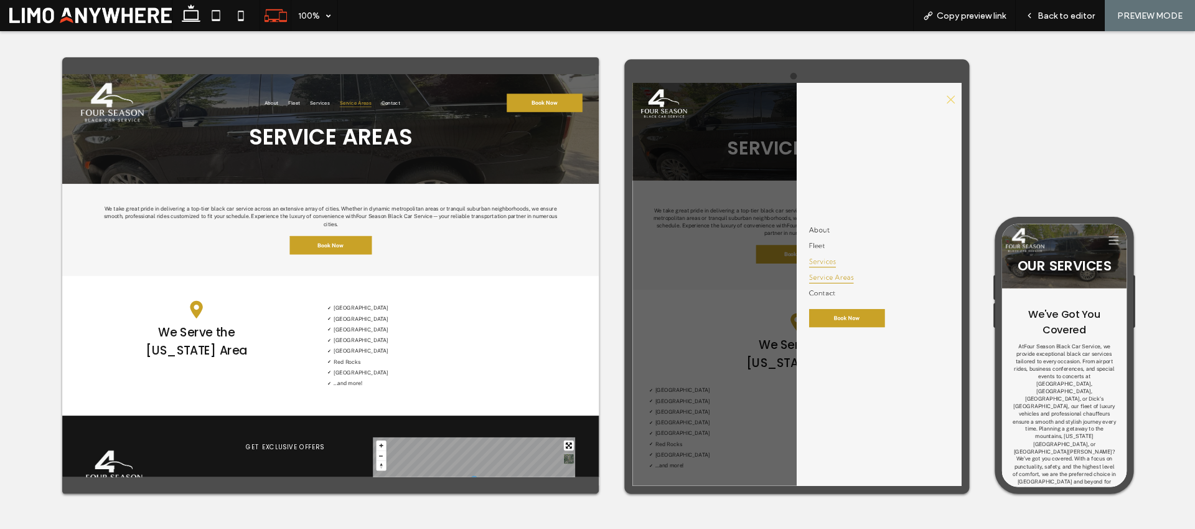
click at [1000, 412] on span "Services" at bounding box center [985, 413] width 50 height 23
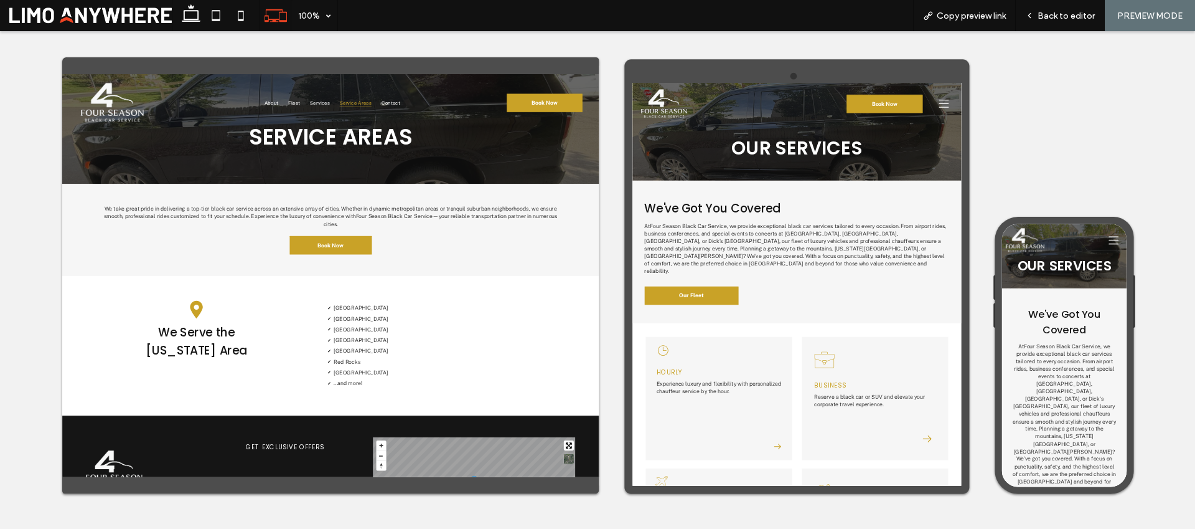
click at [1195, 253] on icon at bounding box center [1209, 254] width 19 height 15
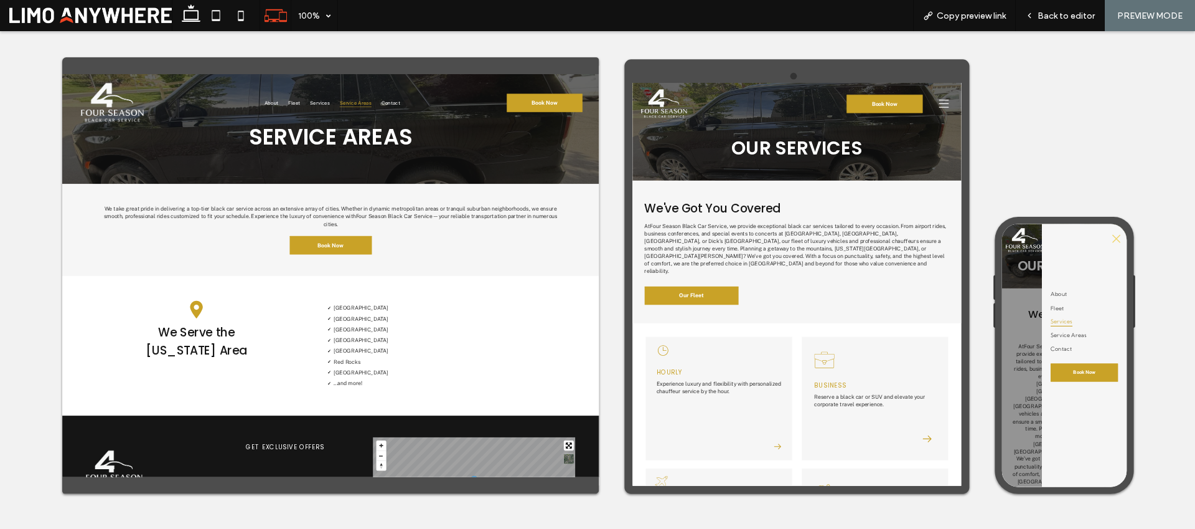
click at [1195, 249] on icon at bounding box center [1214, 251] width 19 height 19
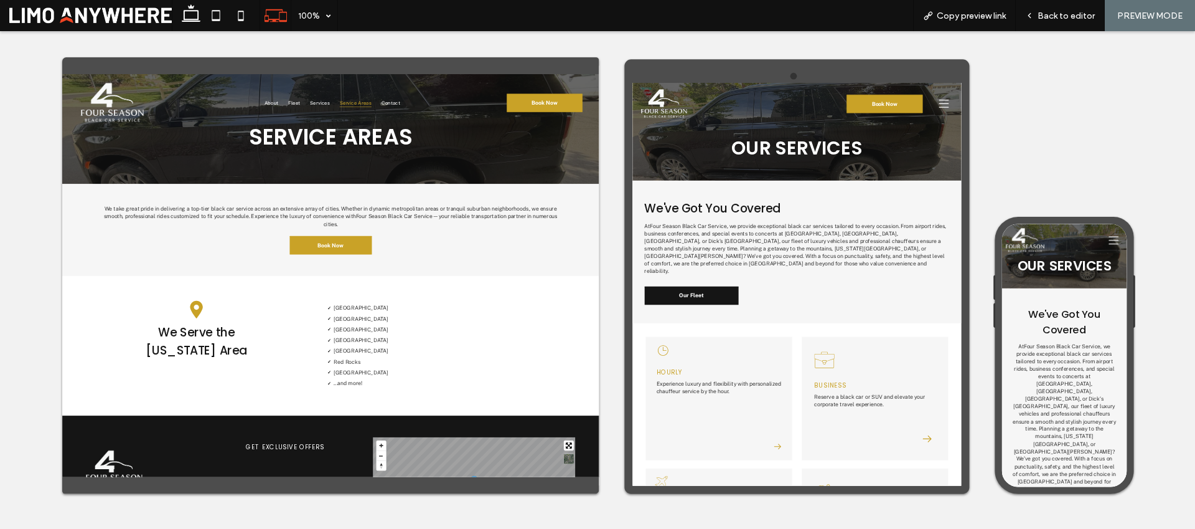
click at [721, 471] on span "Our Fleet" at bounding box center [741, 477] width 45 height 12
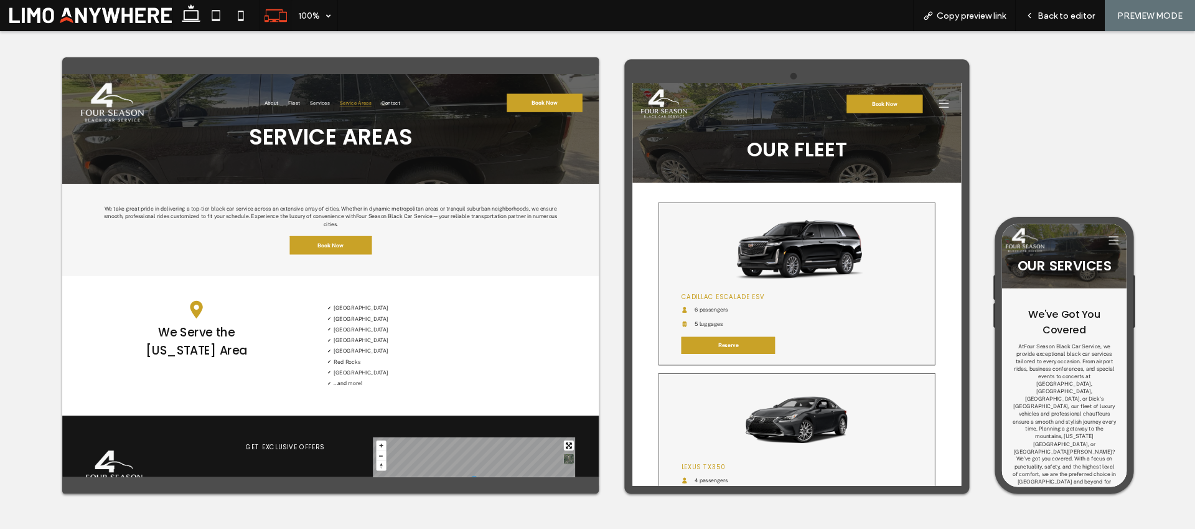
click at [1195, 118] on icon at bounding box center [1210, 121] width 19 height 19
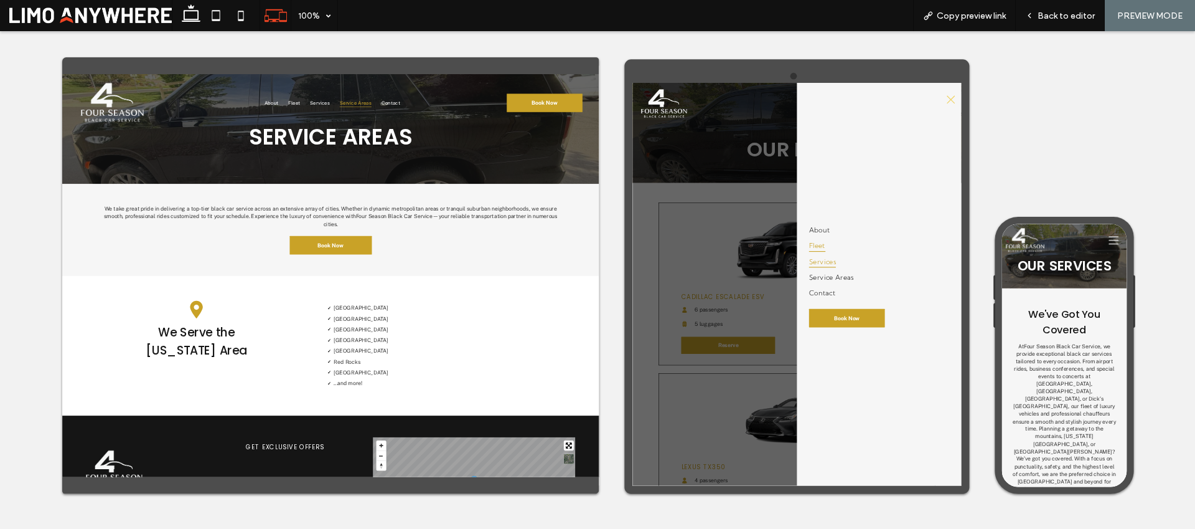
click at [995, 408] on span "Services" at bounding box center [985, 413] width 50 height 23
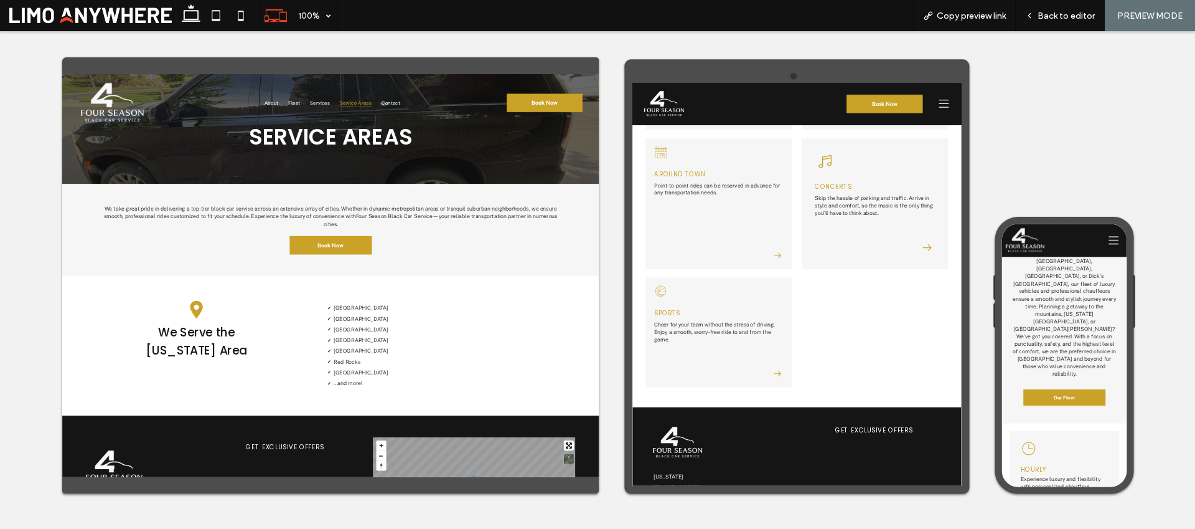
scroll to position [318, 0]
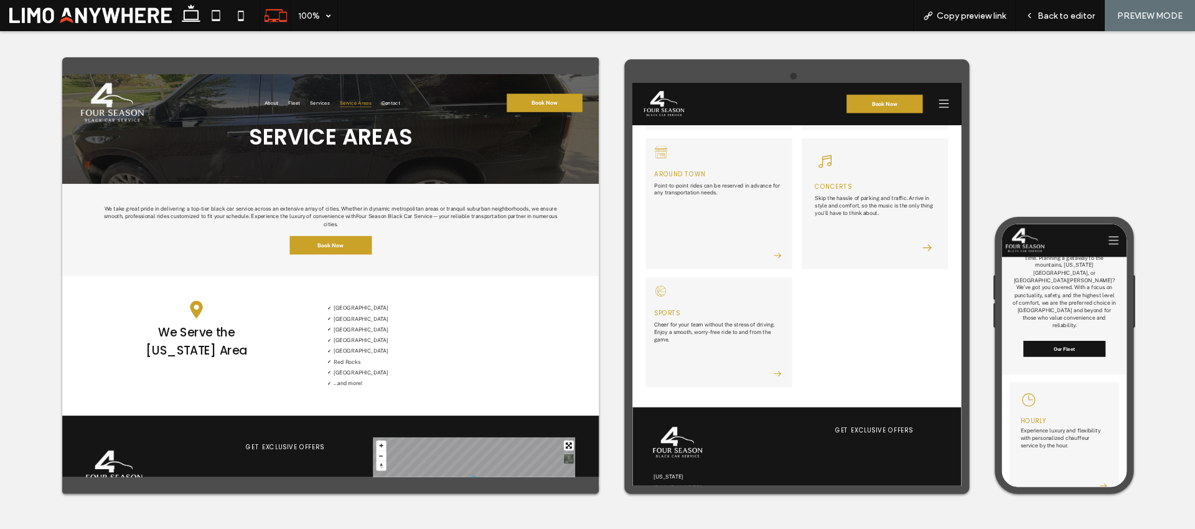
click at [1141, 440] on link "Our Fleet" at bounding box center [1118, 455] width 153 height 30
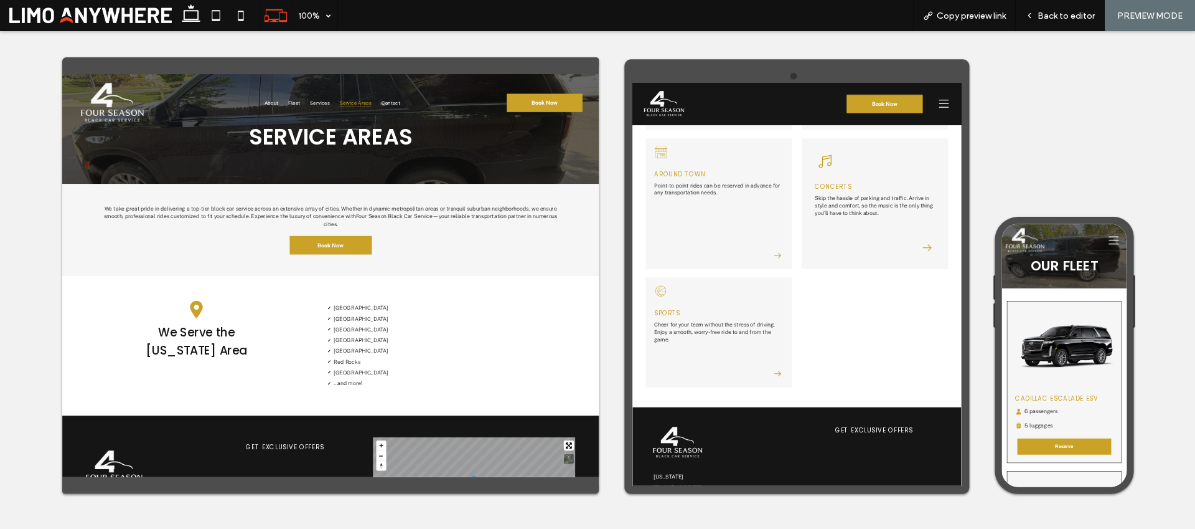
scroll to position [0, 0]
click at [1195, 128] on icon at bounding box center [1210, 121] width 19 height 15
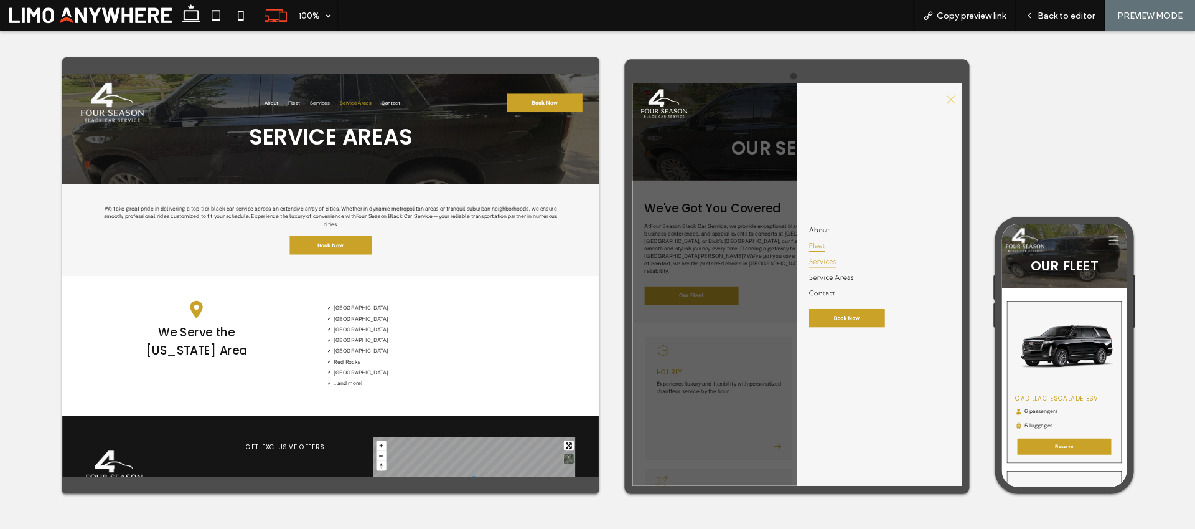
click at [987, 390] on span "Fleet" at bounding box center [975, 384] width 31 height 23
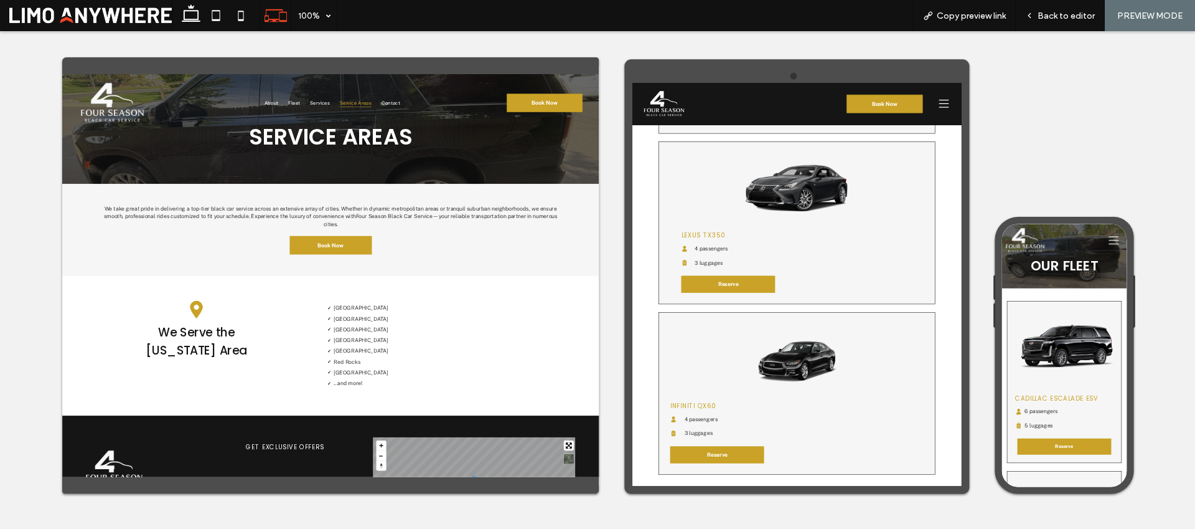
click at [1195, 258] on icon at bounding box center [1209, 254] width 19 height 19
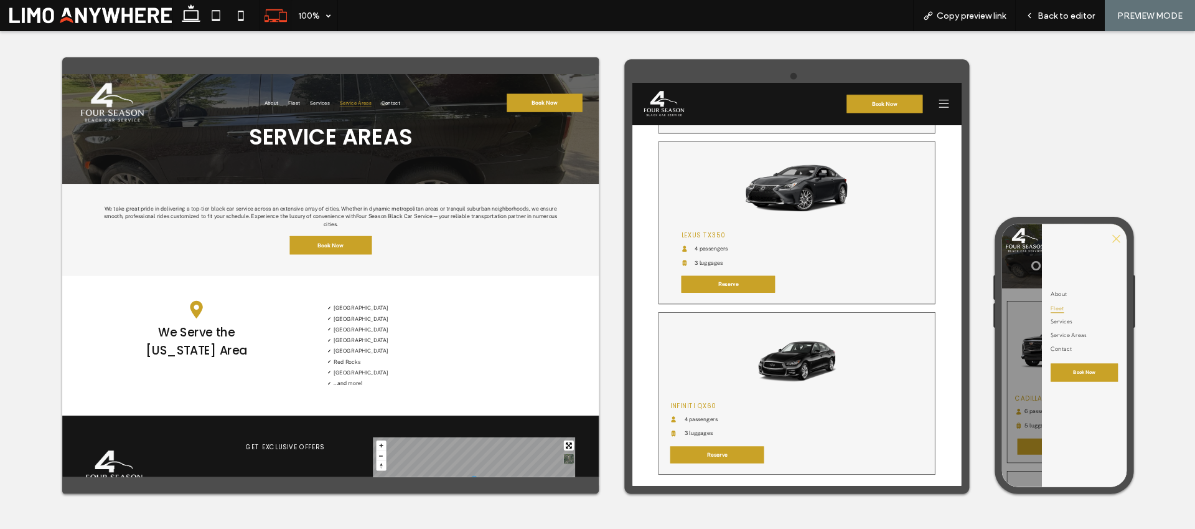
click at [1195, 247] on icon at bounding box center [1214, 251] width 19 height 19
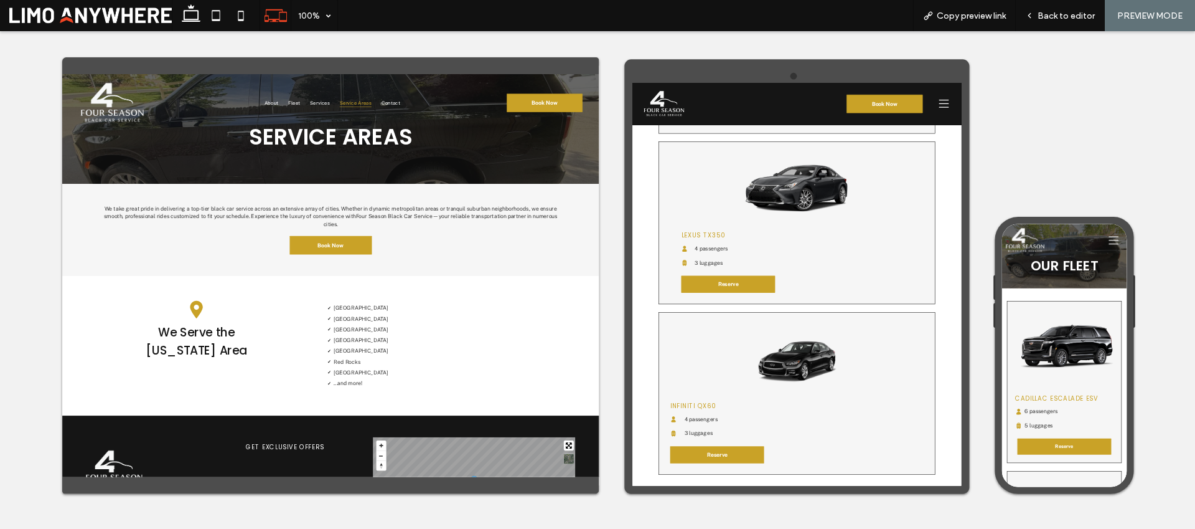
click at [1195, 253] on icon at bounding box center [1209, 254] width 19 height 15
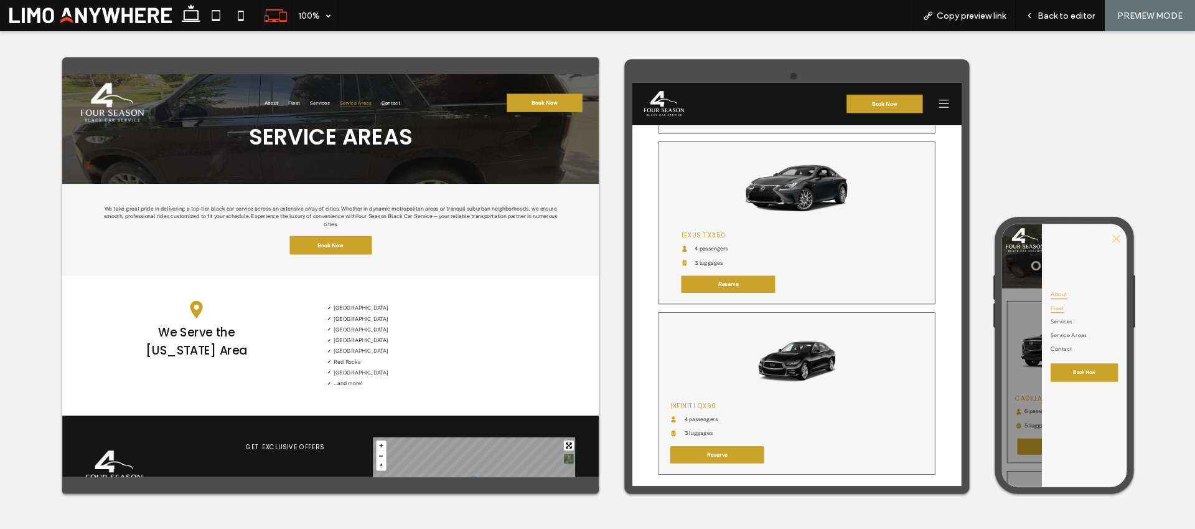
click at [1119, 354] on span "About" at bounding box center [1107, 354] width 31 height 19
click at [1195, 120] on icon at bounding box center [1210, 121] width 19 height 19
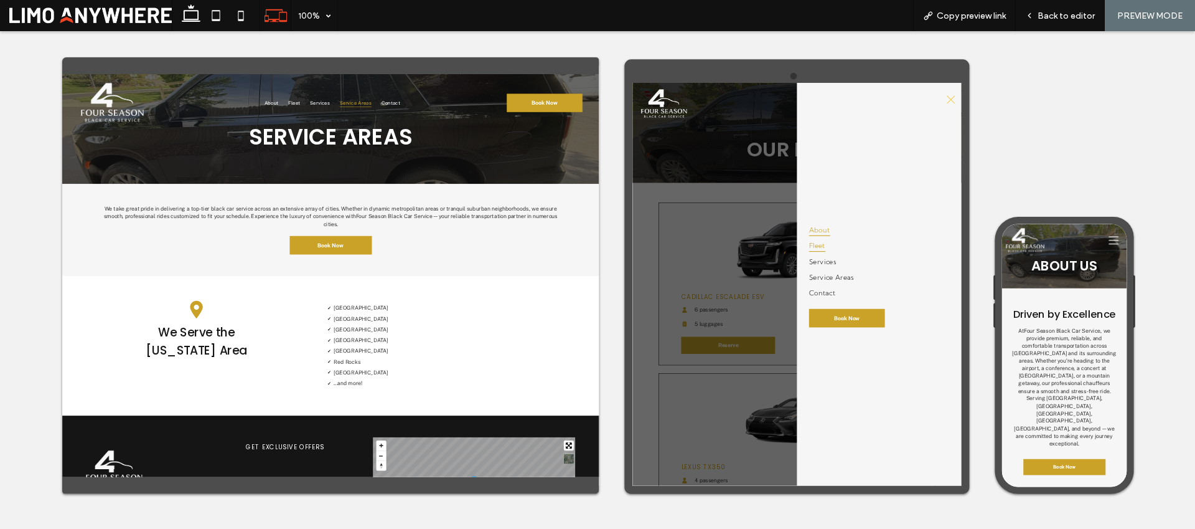
click at [970, 354] on span "About" at bounding box center [979, 355] width 39 height 23
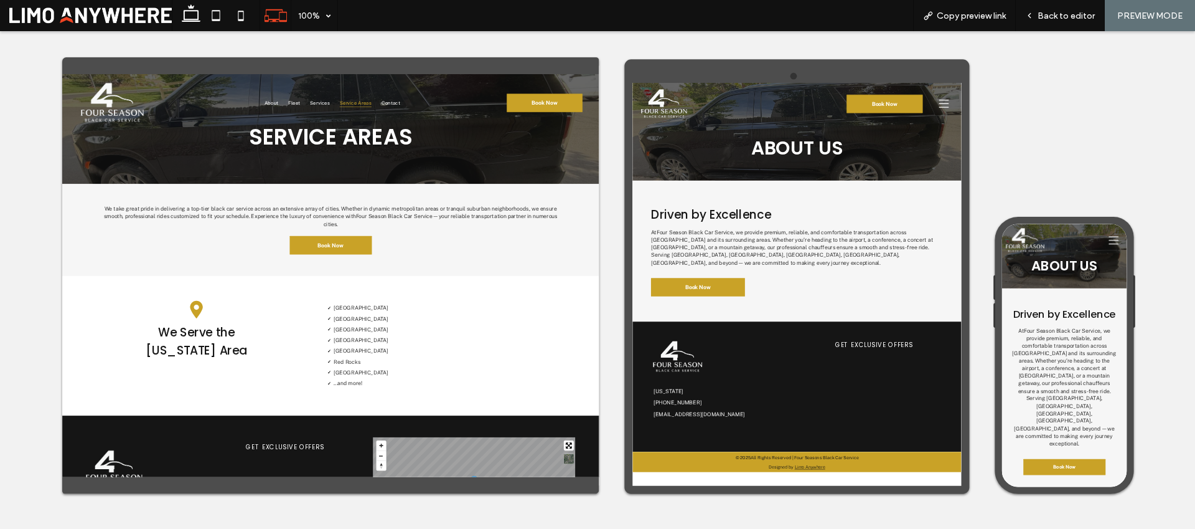
click at [1195, 257] on icon at bounding box center [1209, 254] width 19 height 19
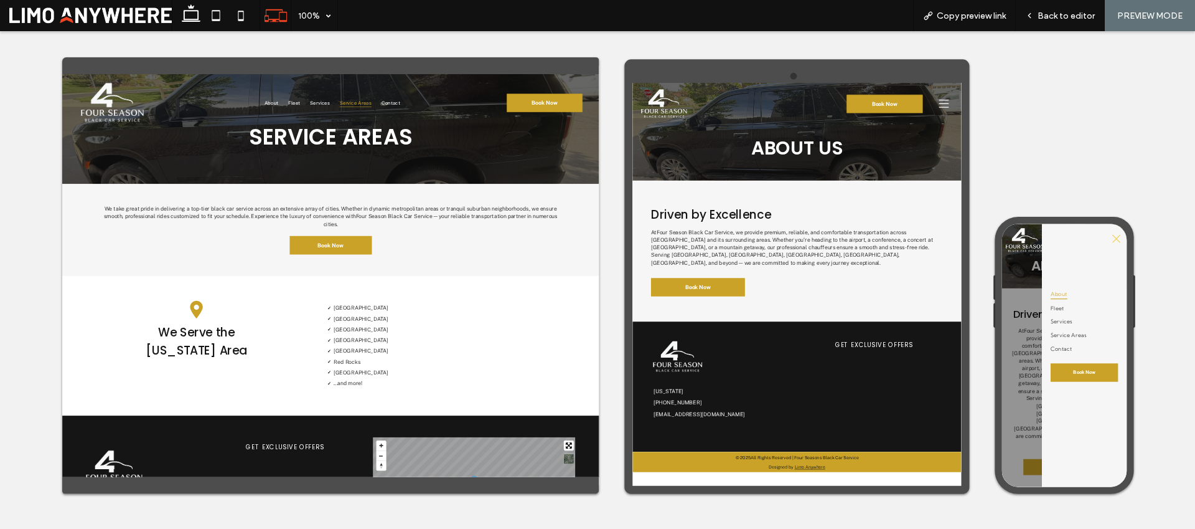
click at [1021, 254] on img at bounding box center [1045, 254] width 78 height 49
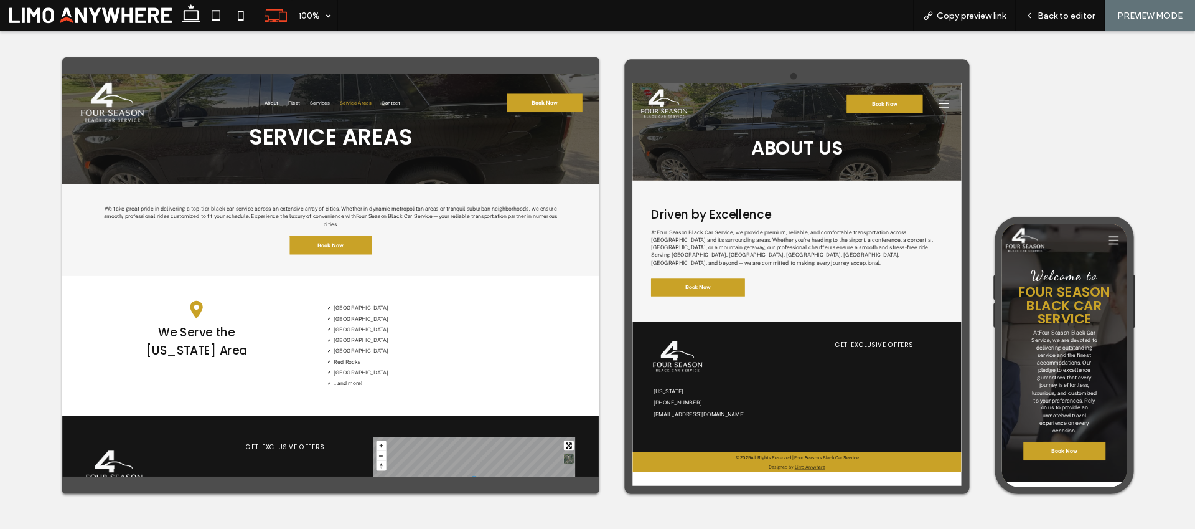
click at [670, 126] on img at bounding box center [691, 122] width 93 height 58
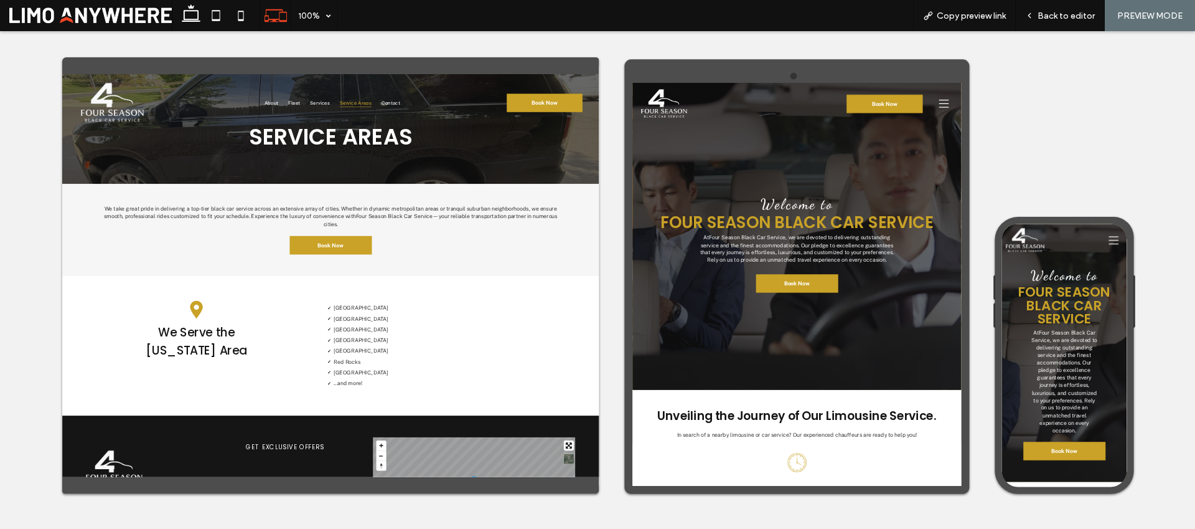
click at [134, 121] on img at bounding box center [155, 127] width 127 height 79
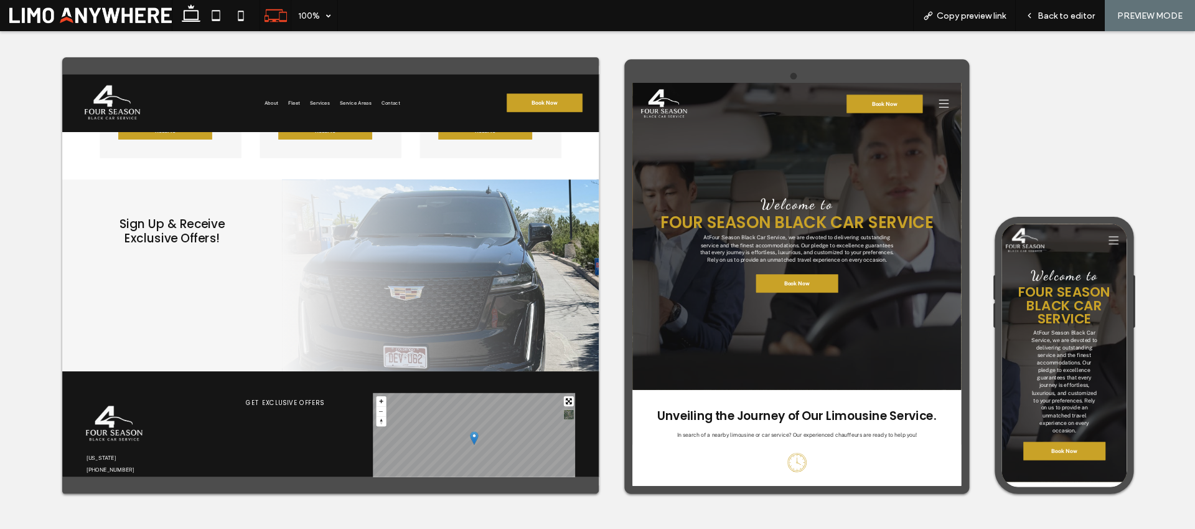
scroll to position [1937, 0]
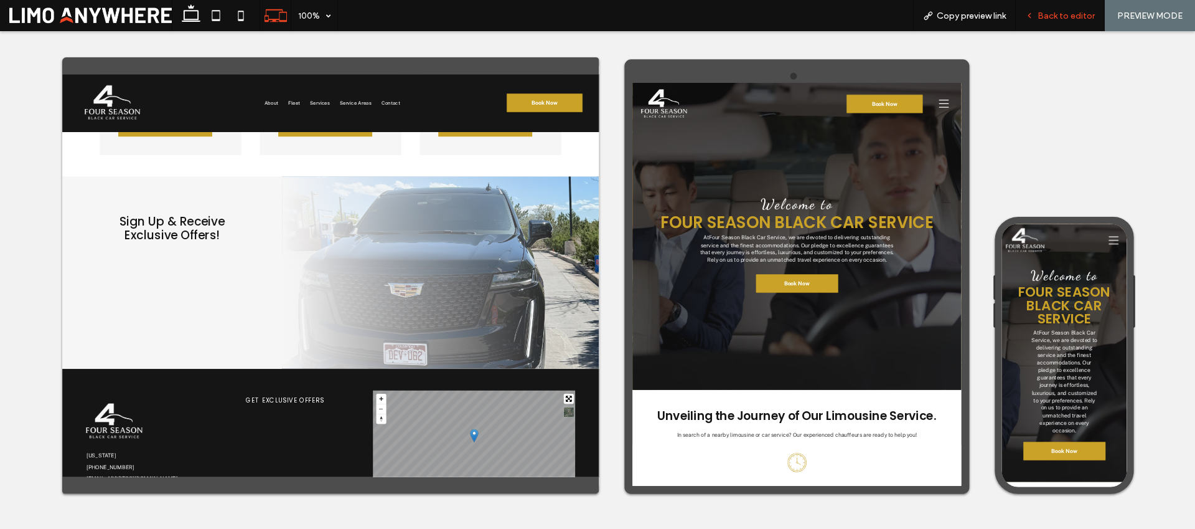
click at [1045, 13] on span "Back to editor" at bounding box center [1066, 16] width 57 height 11
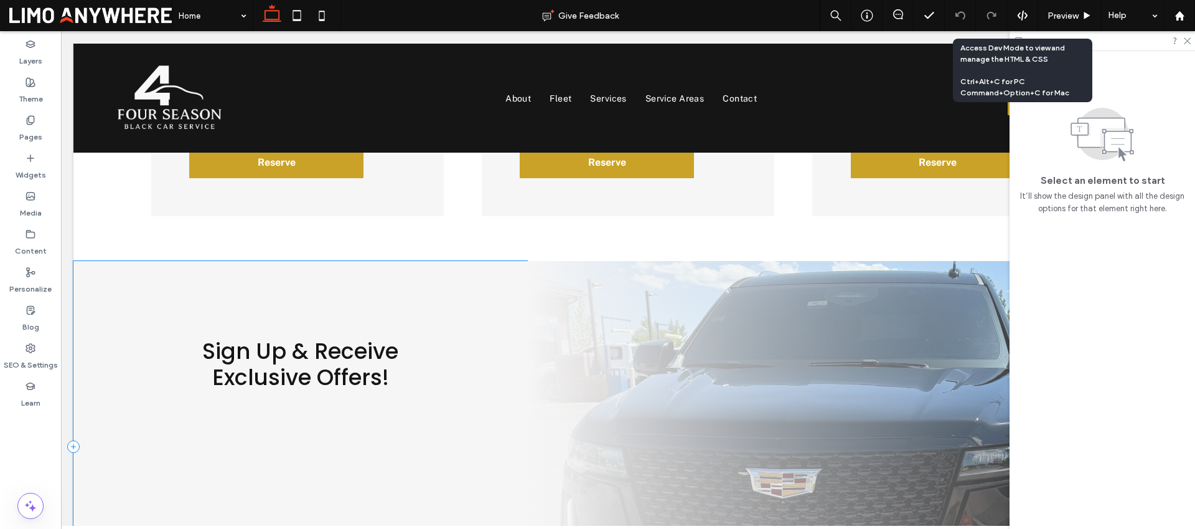
scroll to position [1958, 0]
